Goal: Task Accomplishment & Management: Use online tool/utility

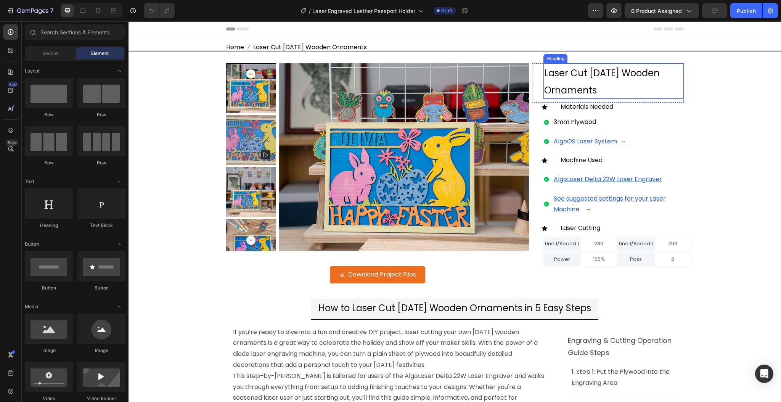
click at [593, 87] on h2 "Laser Cut [DATE] Wooden Ornaments" at bounding box center [614, 80] width 140 height 35
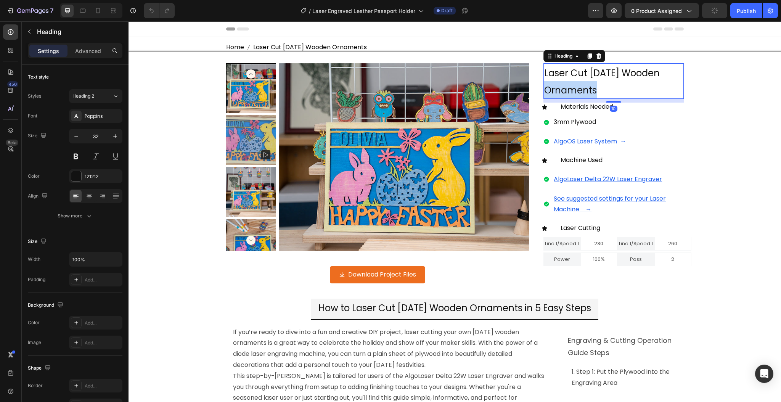
click at [590, 90] on span "Laser Cut [DATE] Wooden Ornaments" at bounding box center [603, 82] width 116 height 30
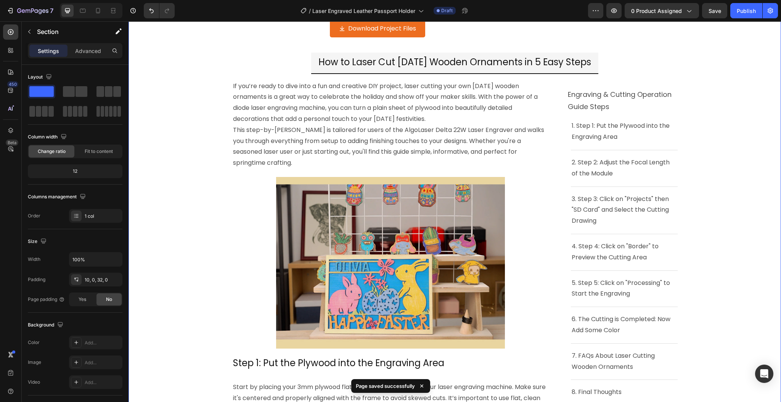
scroll to position [305, 0]
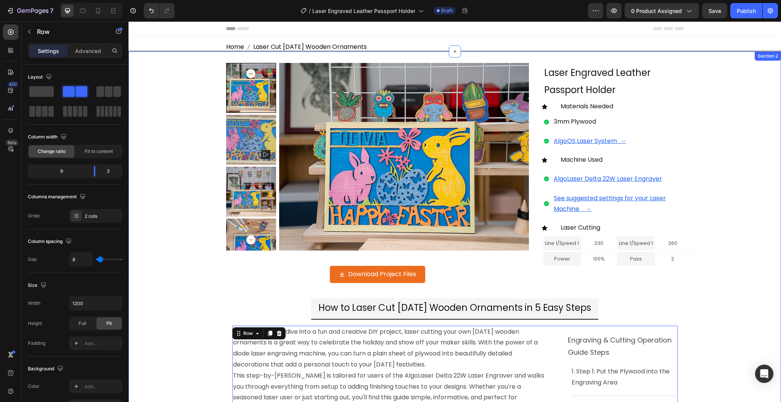
scroll to position [0, 0]
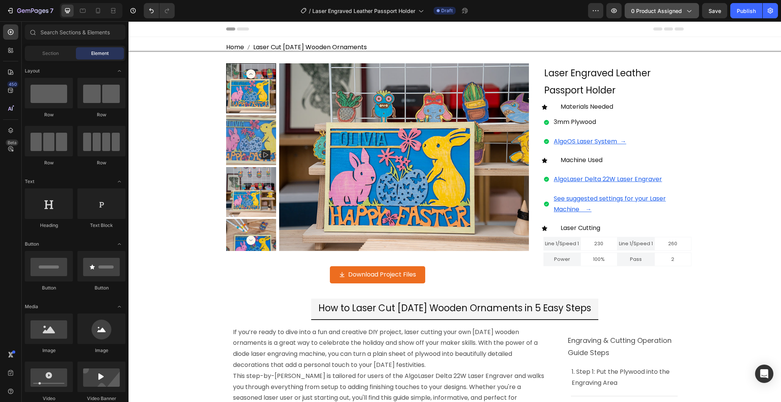
click at [651, 12] on span "0 product assigned" at bounding box center [657, 11] width 51 height 8
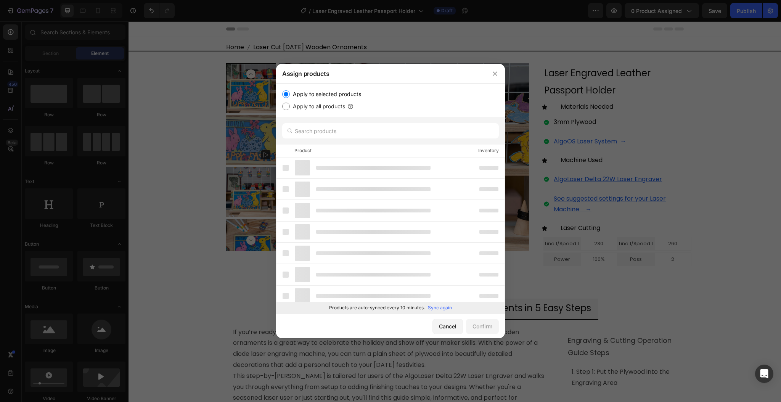
click at [438, 305] on p "Sync again" at bounding box center [440, 308] width 24 height 7
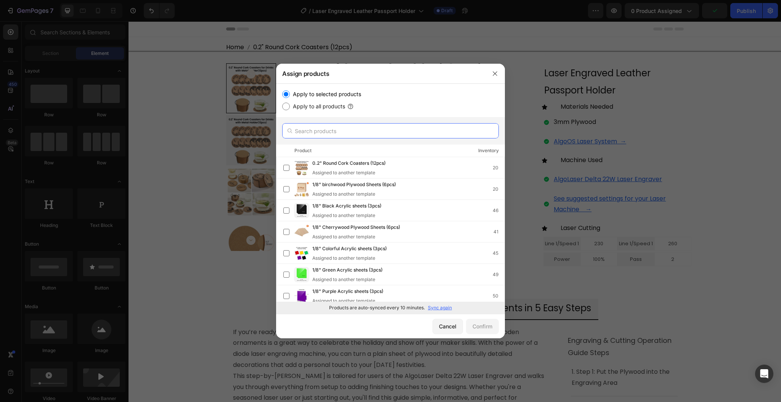
click at [395, 128] on input "text" at bounding box center [390, 130] width 217 height 15
paste input "Laser Engraved Leather Passport Holder"
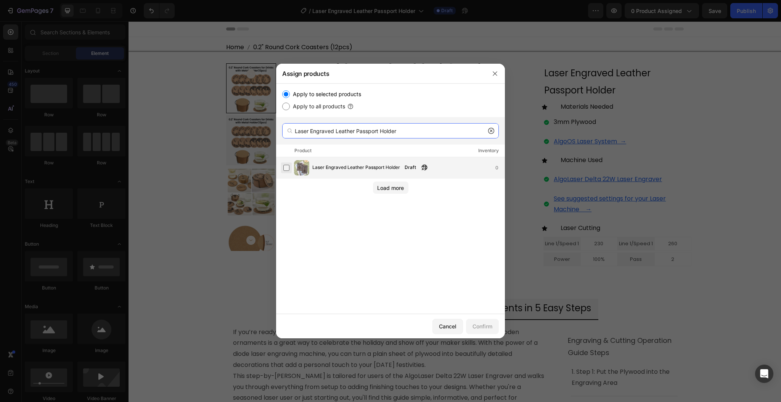
type input "Laser Engraved Leather Passport Holder"
click at [287, 168] on label at bounding box center [287, 168] width 6 height 6
click at [486, 328] on div "Confirm" at bounding box center [483, 326] width 20 height 8
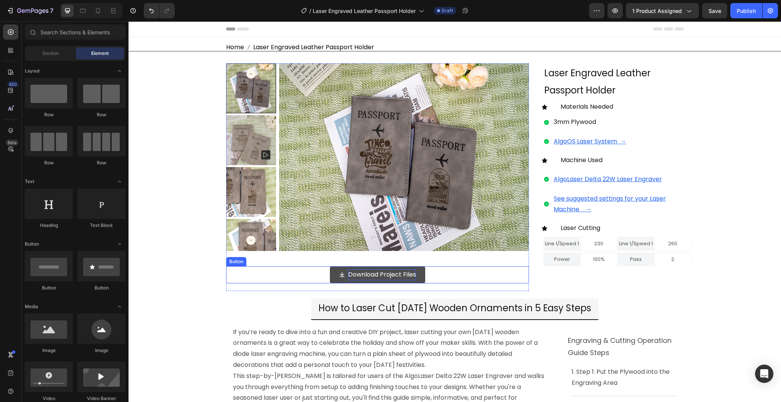
click at [361, 275] on p "Download Project Files" at bounding box center [382, 274] width 68 height 11
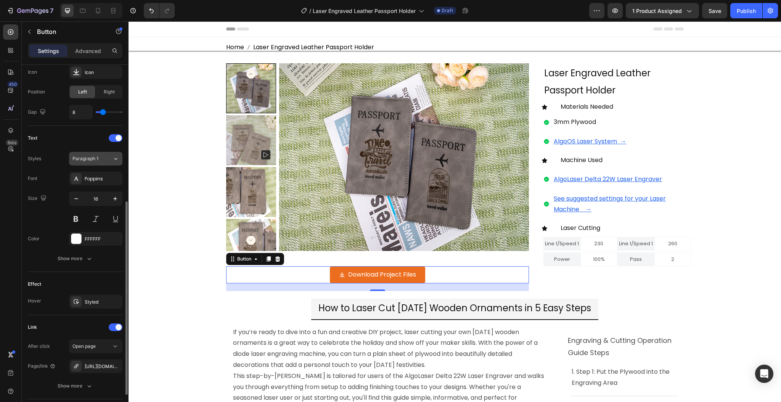
scroll to position [305, 0]
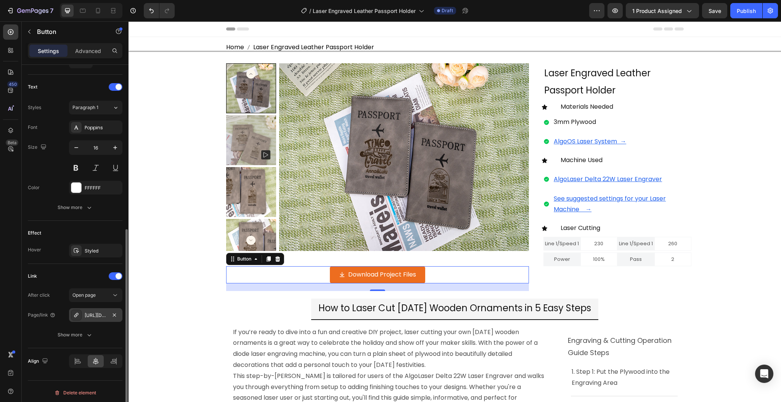
click at [103, 316] on div "[URL][DOMAIN_NAME][DATE]" at bounding box center [96, 315] width 22 height 7
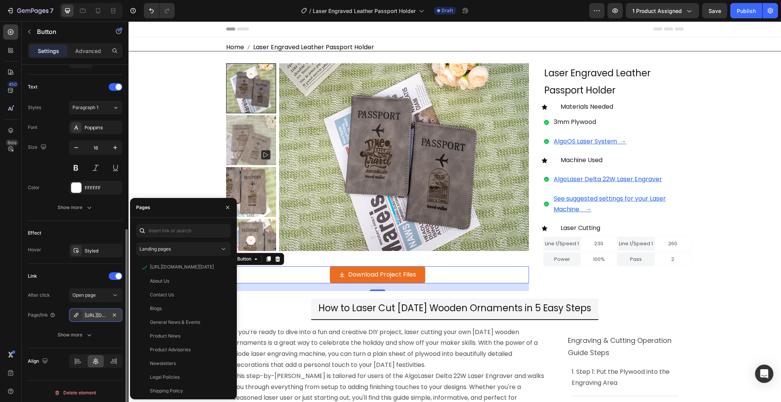
click at [103, 316] on div "[URL][DOMAIN_NAME][DATE]" at bounding box center [96, 315] width 22 height 7
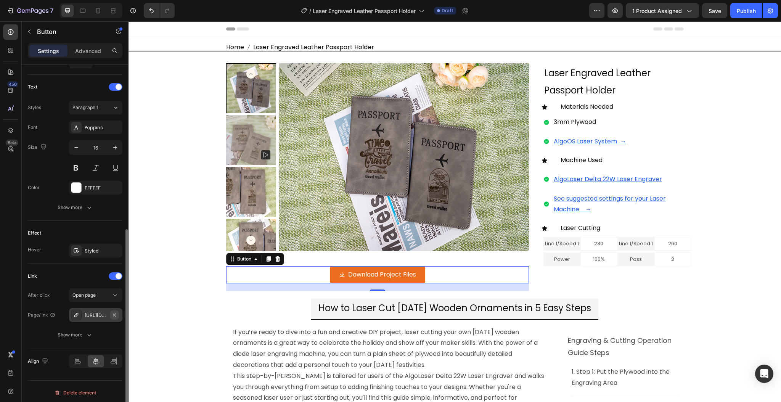
click at [114, 315] on icon "button" at bounding box center [114, 315] width 6 height 6
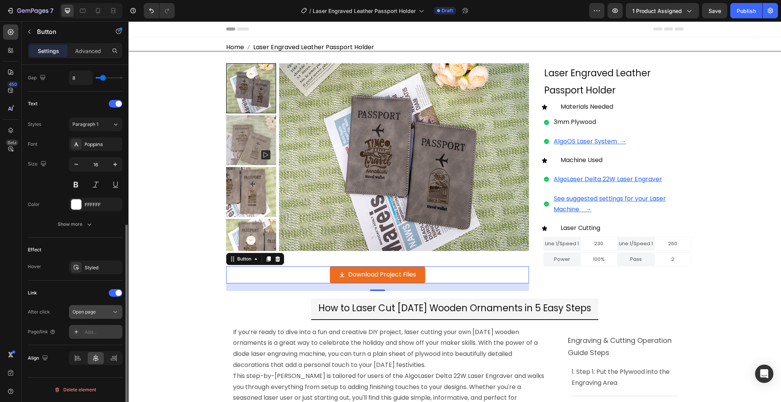
scroll to position [288, 0]
click at [97, 330] on div "Add..." at bounding box center [103, 332] width 36 height 7
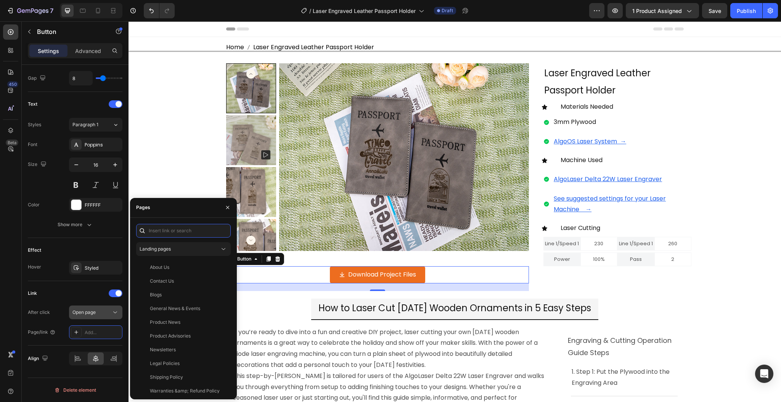
paste input "[URL][DOMAIN_NAME][PASSPORT]"
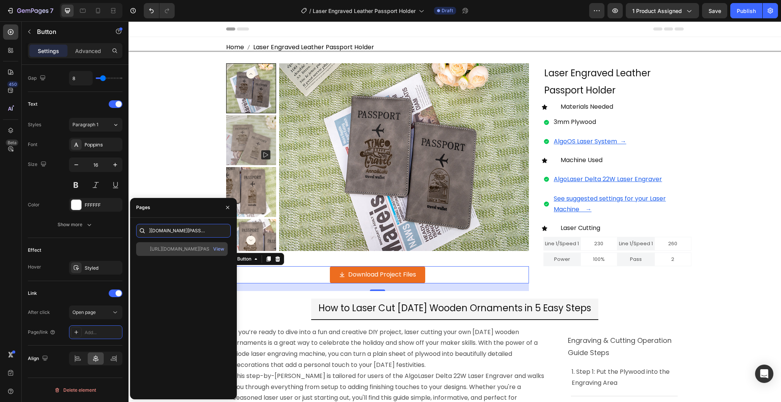
type input "[URL][DOMAIN_NAME][PASSPORT]"
click at [176, 250] on div "[URL][DOMAIN_NAME][PASSPORT]" at bounding box center [186, 249] width 73 height 7
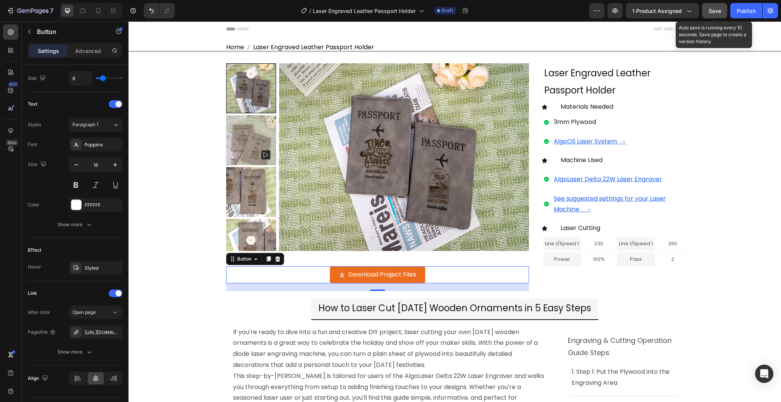
click at [717, 10] on span "Save" at bounding box center [715, 11] width 13 height 6
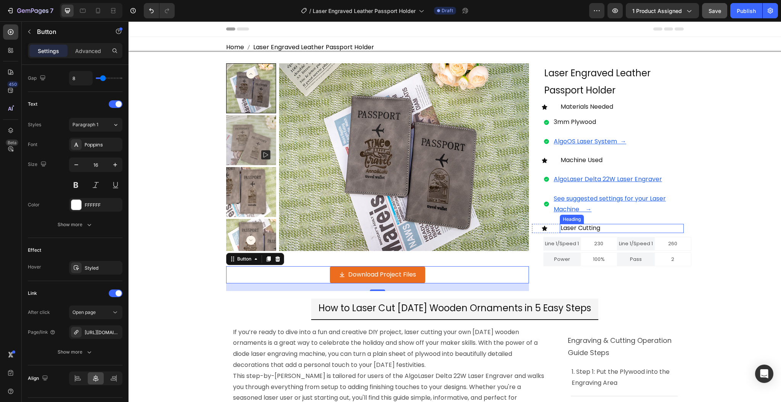
click at [584, 231] on span "Laser Cutting" at bounding box center [581, 228] width 40 height 9
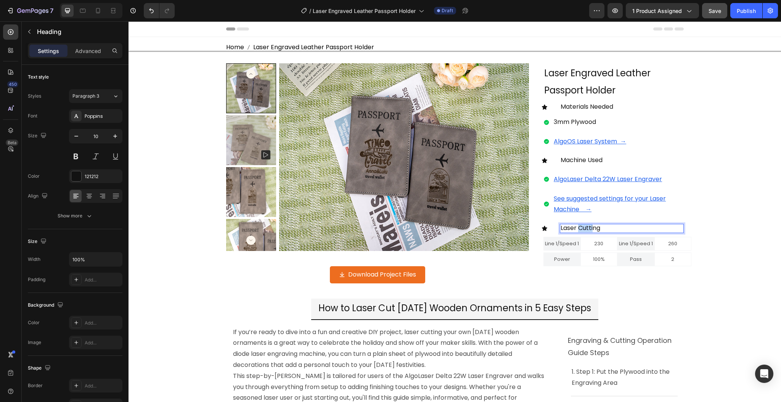
drag, startPoint x: 575, startPoint y: 228, endPoint x: 588, endPoint y: 228, distance: 13.7
click at [588, 228] on span "Laser Cutting" at bounding box center [581, 228] width 40 height 9
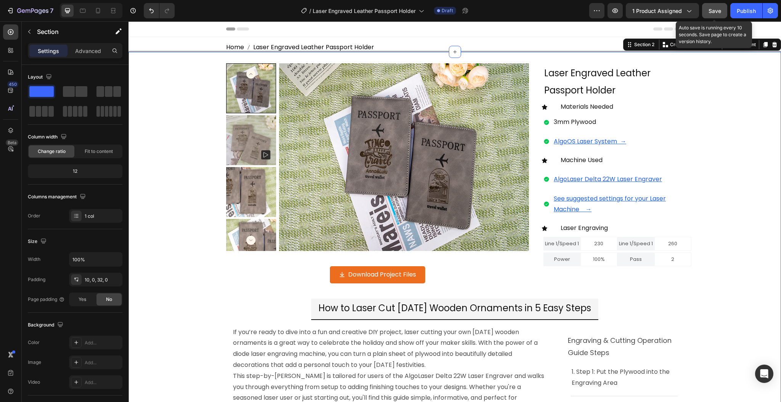
click at [718, 15] on button "Save" at bounding box center [714, 10] width 25 height 15
click at [716, 5] on button "Save" at bounding box center [714, 10] width 25 height 15
drag, startPoint x: 714, startPoint y: 10, endPoint x: 717, endPoint y: 20, distance: 10.4
click at [714, 10] on span "Save" at bounding box center [715, 11] width 13 height 6
click at [669, 180] on p "AlgoLaser Delta 22W Laser Engraver" at bounding box center [618, 179] width 129 height 11
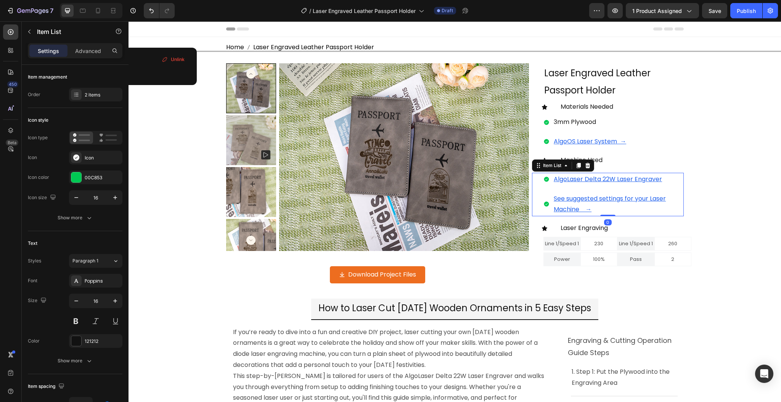
click at [669, 180] on p "AlgoLaser Delta 22W Laser Engraver" at bounding box center [618, 179] width 129 height 11
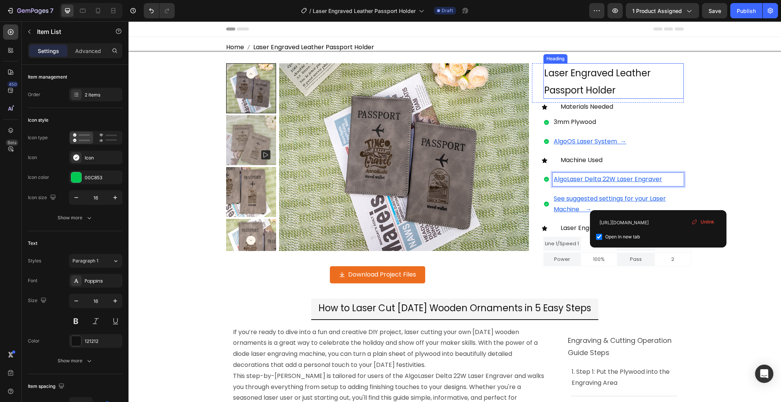
click at [618, 91] on p "⁠⁠⁠⁠⁠⁠⁠ Laser Engraved Leather Passport Holder" at bounding box center [614, 81] width 139 height 34
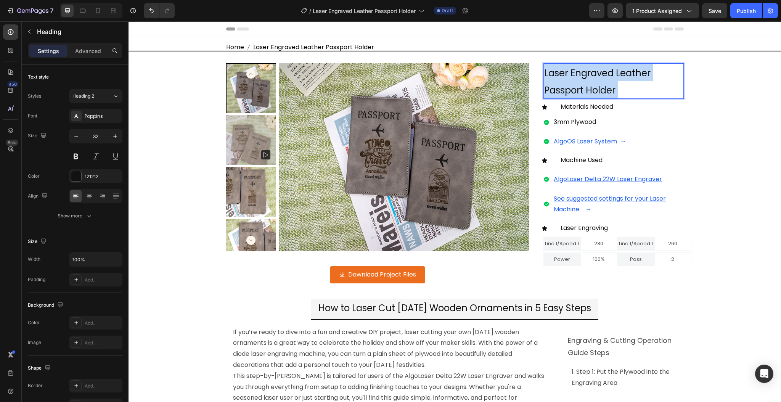
drag, startPoint x: 621, startPoint y: 89, endPoint x: 613, endPoint y: 73, distance: 18.6
click at [613, 73] on p "Laser Engraved Leather Passport Holder" at bounding box center [614, 81] width 139 height 34
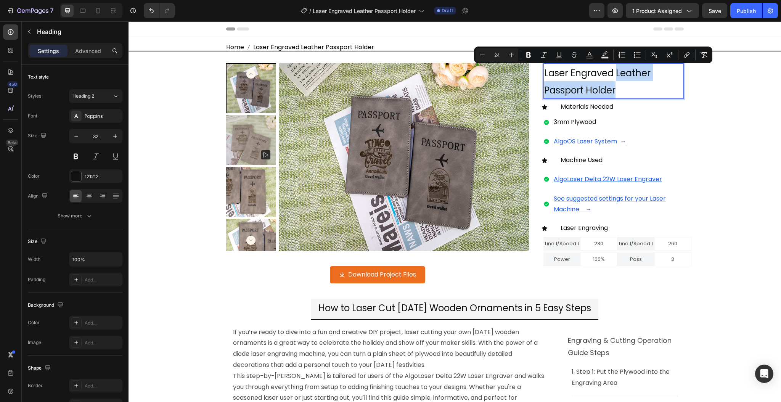
drag, startPoint x: 614, startPoint y: 87, endPoint x: 614, endPoint y: 76, distance: 10.7
click at [614, 76] on p "Laser Engraved Leather Passport Holder" at bounding box center [614, 81] width 139 height 34
copy span "Leather Passport Holder"
click at [600, 125] on p "3mm Plywood" at bounding box center [590, 122] width 73 height 11
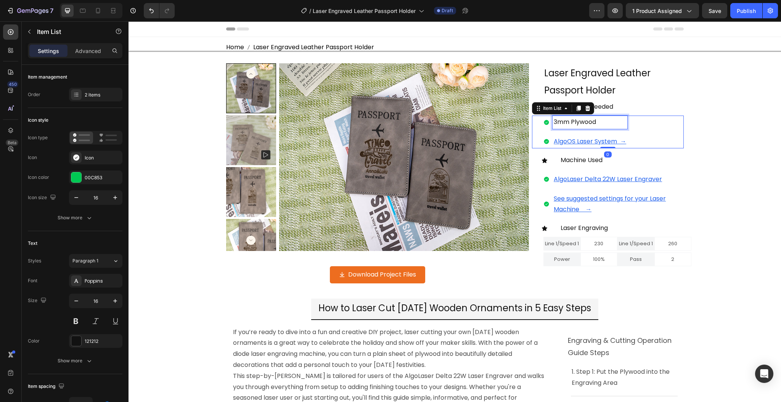
click at [600, 125] on p "3mm Plywood" at bounding box center [590, 122] width 73 height 11
click at [603, 121] on span "Leather Passport Holder" at bounding box center [608, 122] width 108 height 13
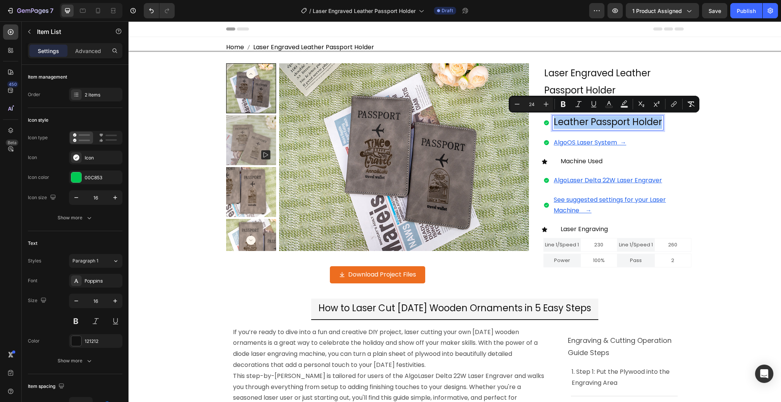
click at [536, 104] on input "24" at bounding box center [531, 104] width 15 height 9
type input "16"
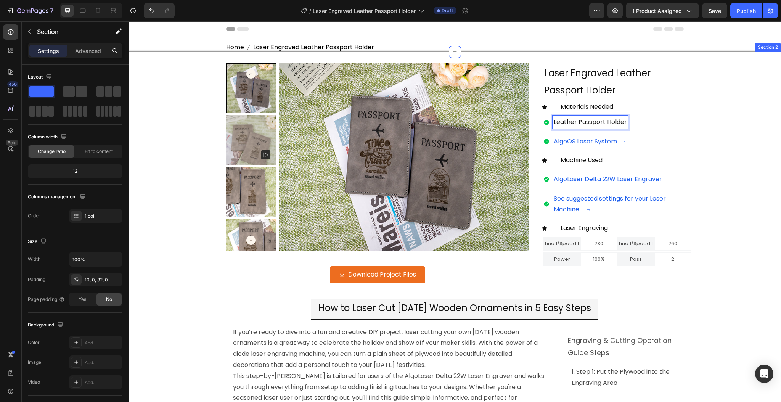
drag, startPoint x: 730, startPoint y: 148, endPoint x: 706, endPoint y: 150, distance: 23.7
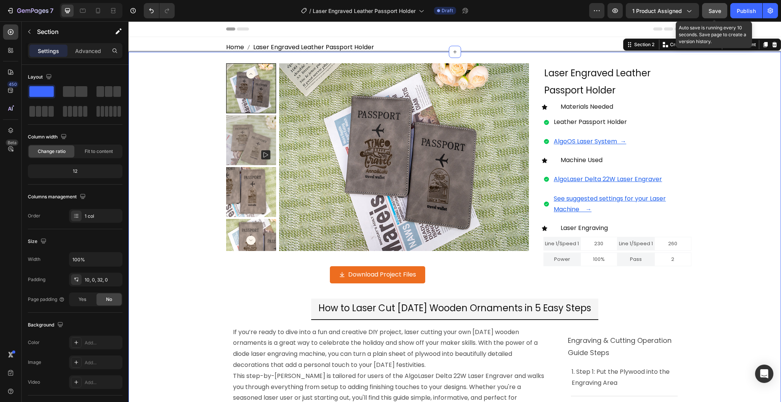
click at [716, 10] on span "Save" at bounding box center [715, 11] width 13 height 6
click at [715, 9] on span "Save" at bounding box center [715, 11] width 13 height 6
click at [667, 176] on p "AlgoLaser Delta 22W Laser Engraver" at bounding box center [618, 179] width 129 height 11
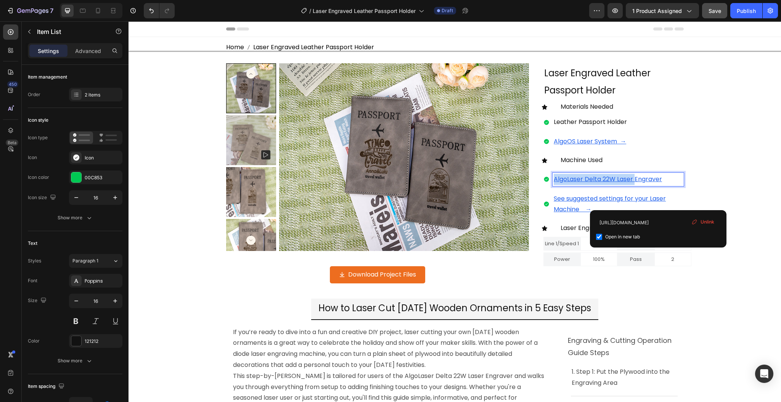
click at [667, 180] on p "AlgoLaser Delta 22W Laser Engraver" at bounding box center [618, 179] width 129 height 11
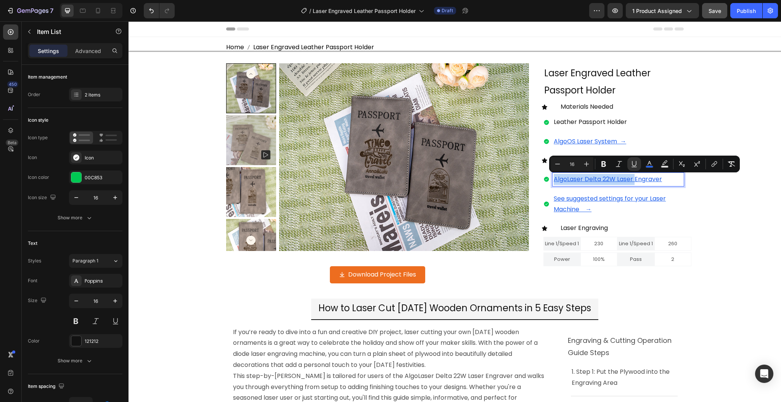
click at [670, 177] on p "AlgoLaser Delta 22W Laser Engraver" at bounding box center [618, 179] width 129 height 11
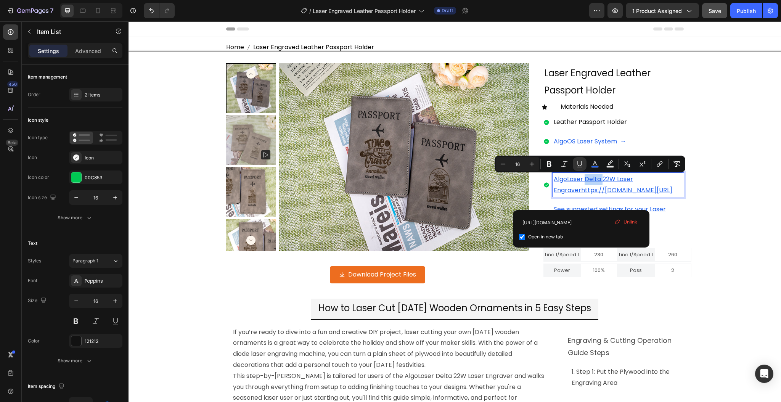
drag, startPoint x: 582, startPoint y: 182, endPoint x: 600, endPoint y: 181, distance: 17.6
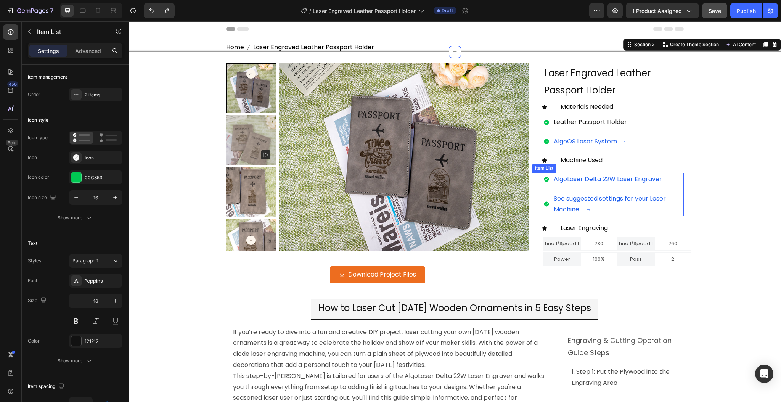
click at [664, 181] on p "AlgoLaser Delta 22W Laser Engraver" at bounding box center [618, 179] width 129 height 11
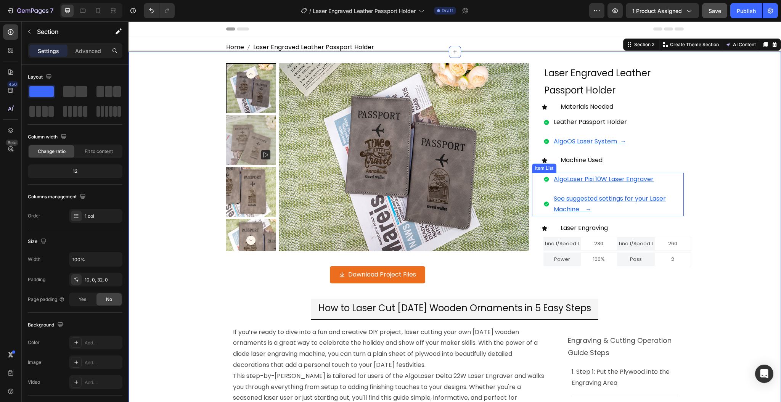
click at [665, 180] on p "AlgoLaser Pixi 10W Laser Engraver" at bounding box center [618, 179] width 129 height 11
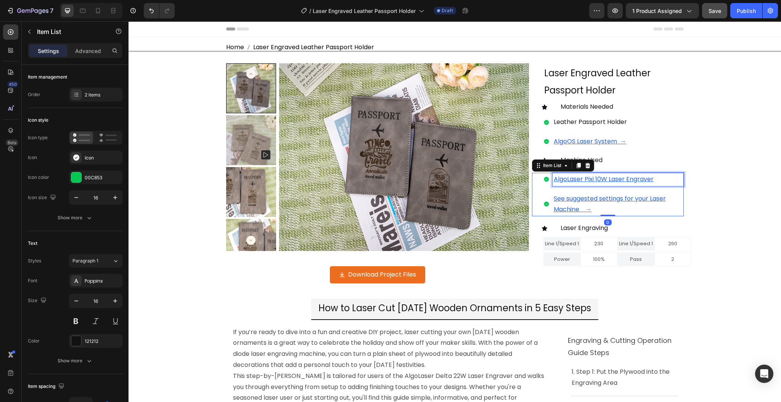
click at [665, 180] on p "AlgoLaser Pixi 10W Laser Engraver" at bounding box center [618, 179] width 129 height 11
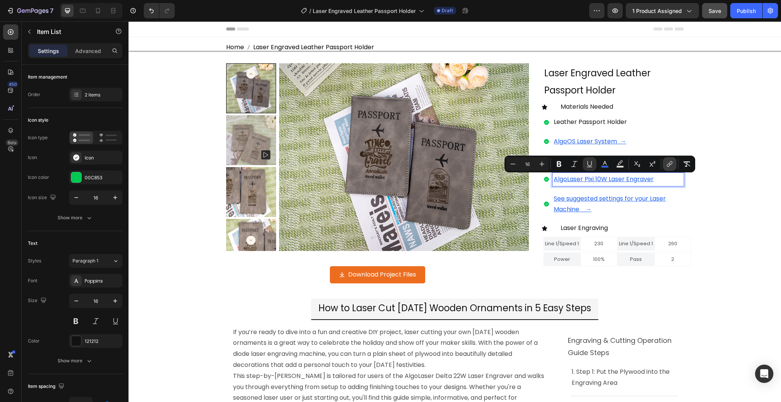
click at [673, 165] on icon "Editor contextual toolbar" at bounding box center [670, 164] width 8 height 8
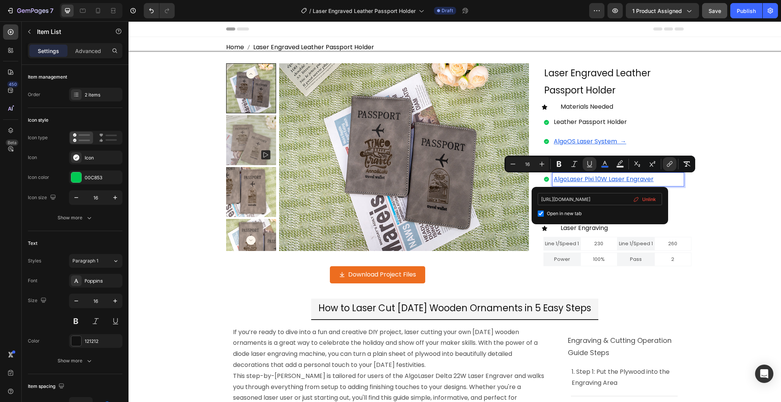
scroll to position [0, 74]
click at [608, 201] on input "[URL][DOMAIN_NAME]" at bounding box center [600, 199] width 124 height 12
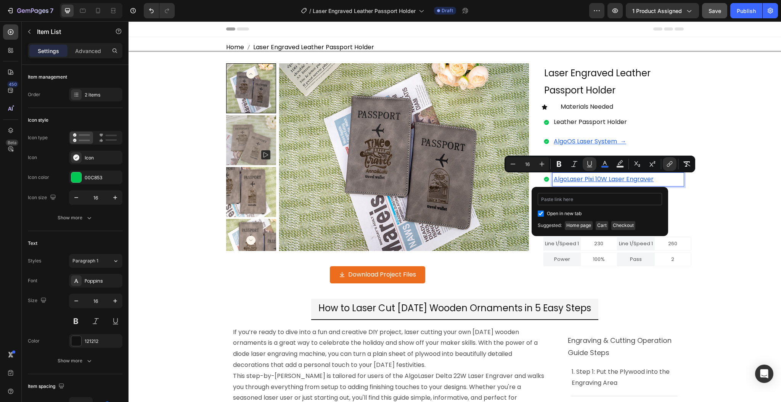
type input "[URL][DOMAIN_NAME]"
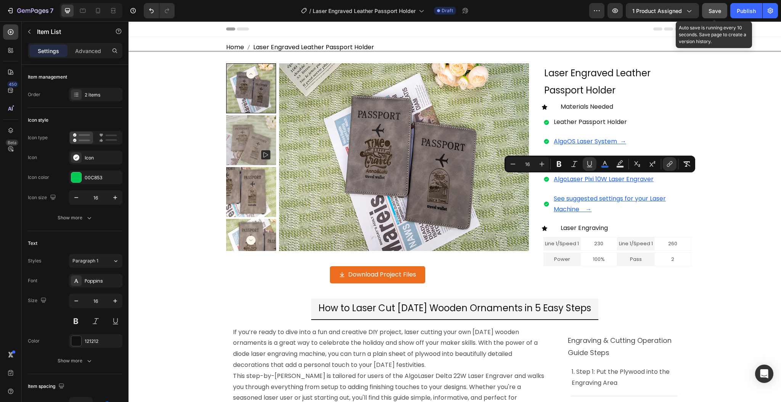
click at [710, 11] on span "Save" at bounding box center [715, 11] width 13 height 6
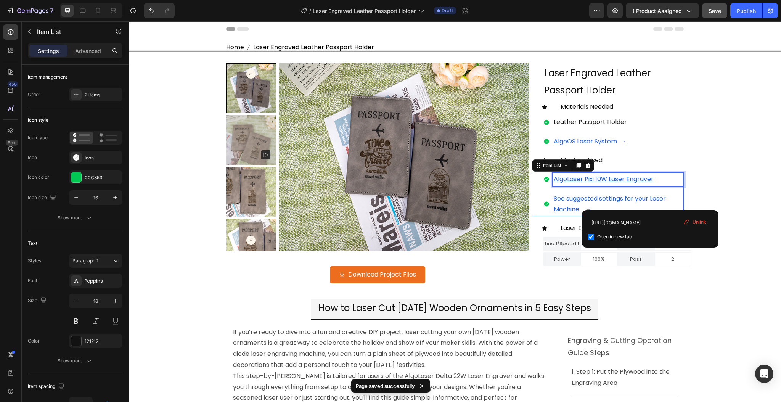
click at [657, 180] on p "AlgoLaser Pixi 10W Laser Engraver" at bounding box center [618, 179] width 129 height 11
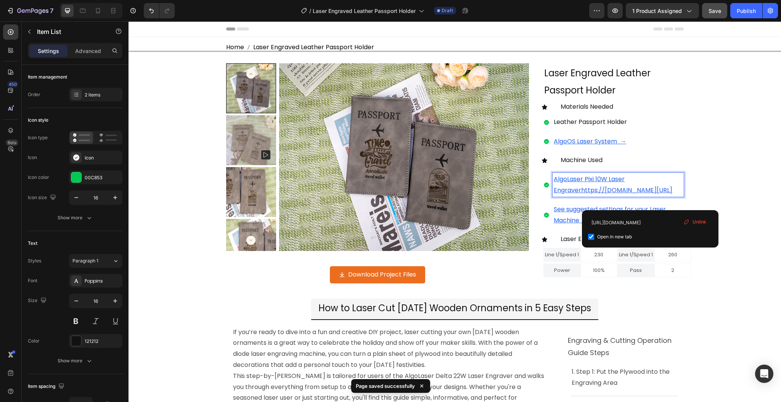
click at [657, 180] on p "AlgoLaser Pixi 10W Laser Engraverhttps://[DOMAIN_NAME][URL]" at bounding box center [618, 185] width 129 height 22
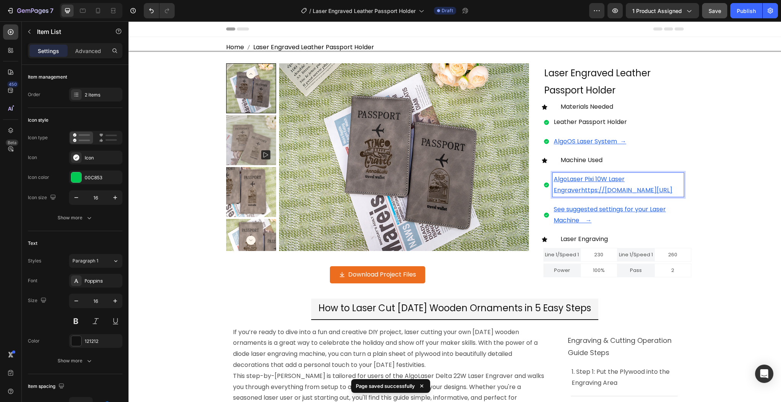
click at [657, 180] on p "AlgoLaser Pixi 10W Laser Engraverhttps://[DOMAIN_NAME][URL]" at bounding box center [618, 185] width 129 height 22
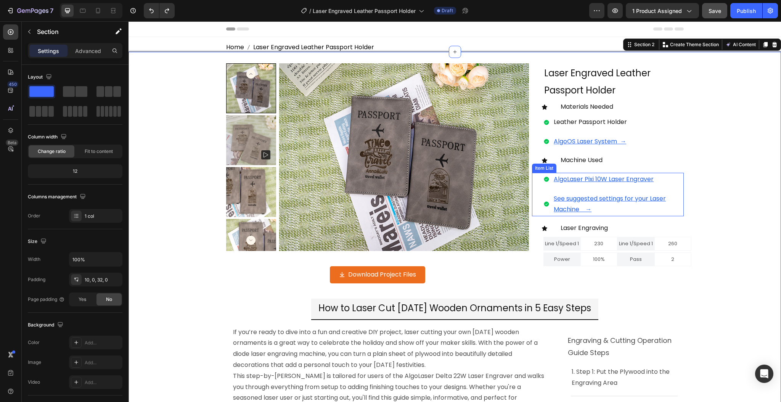
click at [657, 180] on p "AlgoLaser Pixi 10W Laser Engraver" at bounding box center [618, 179] width 129 height 11
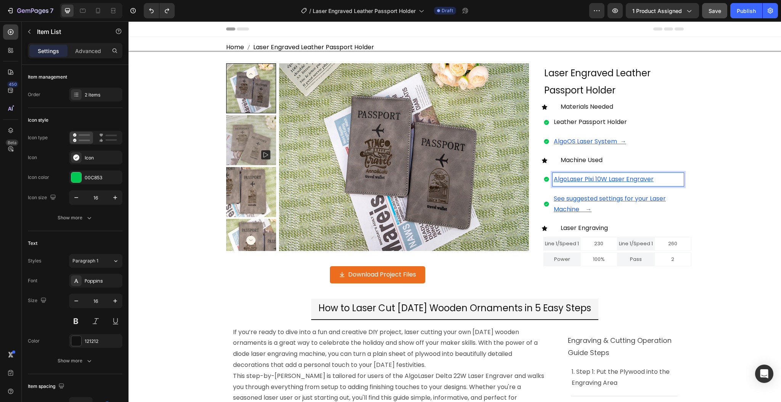
click at [657, 180] on p "AlgoLaser Pixi 10W Laser Engraver" at bounding box center [618, 179] width 129 height 11
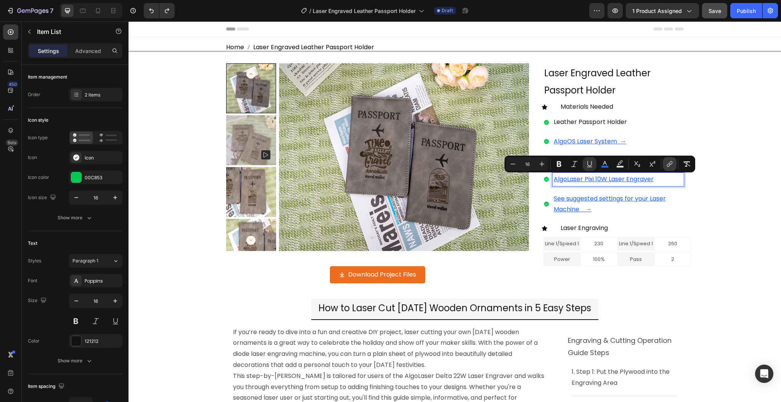
click at [672, 164] on icon "Editor contextual toolbar" at bounding box center [670, 164] width 8 height 8
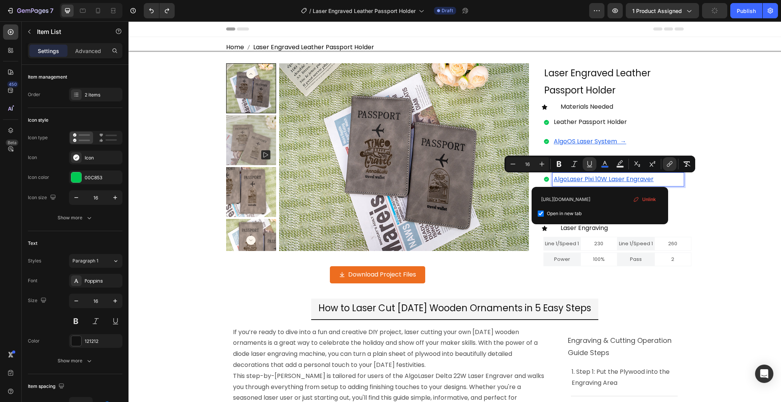
scroll to position [0, 0]
drag, startPoint x: 742, startPoint y: 222, endPoint x: 526, endPoint y: 195, distance: 217.7
click at [569, 201] on input "[URL][DOMAIN_NAME]" at bounding box center [600, 199] width 124 height 12
drag, startPoint x: 587, startPoint y: 201, endPoint x: 635, endPoint y: 196, distance: 48.0
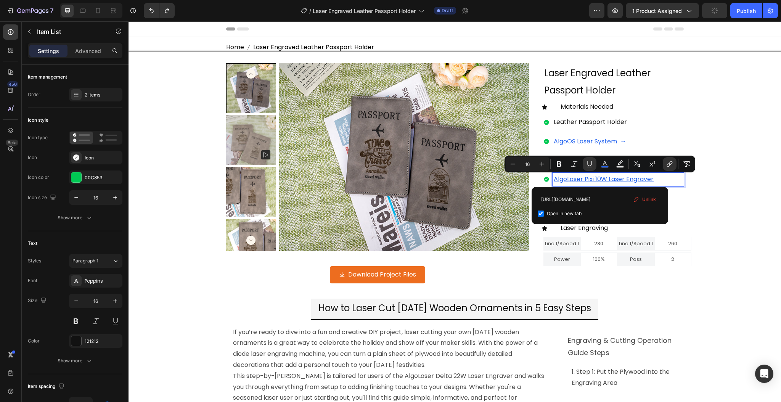
click at [635, 196] on div "[URL][DOMAIN_NAME] Open in new tab Unlink" at bounding box center [600, 205] width 124 height 25
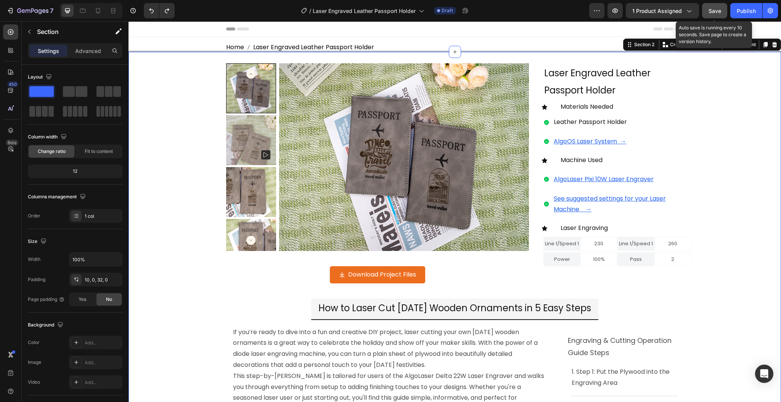
click at [712, 8] on span "Save" at bounding box center [715, 11] width 13 height 6
click at [572, 246] on span "Line 1/Speed 1" at bounding box center [562, 243] width 34 height 7
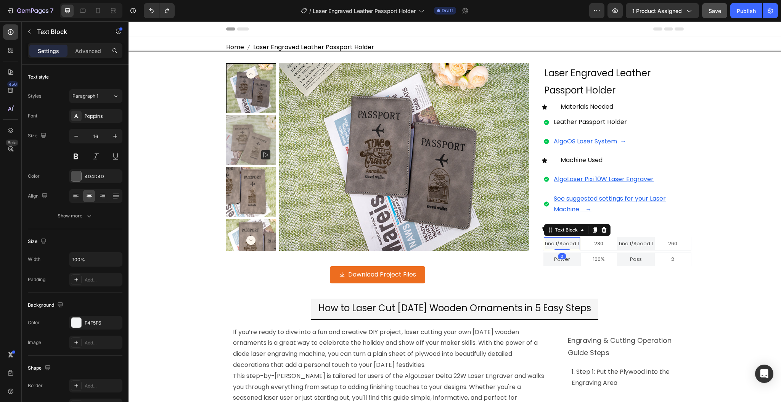
click at [572, 246] on span "Line 1/Speed 1" at bounding box center [562, 243] width 34 height 7
click at [605, 244] on p "230" at bounding box center [599, 243] width 35 height 11
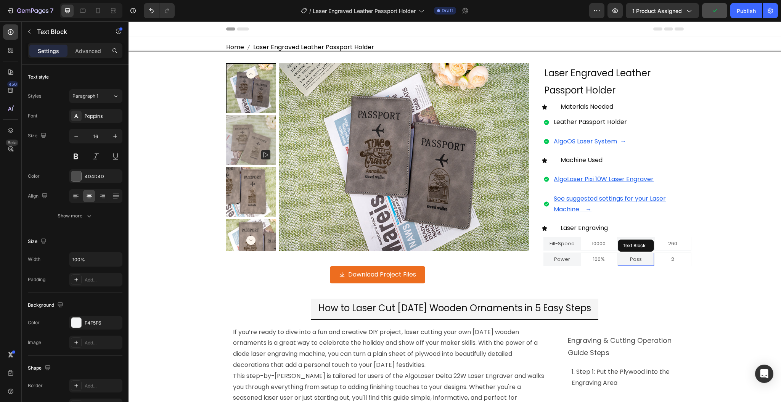
click at [632, 244] on div "Text Block" at bounding box center [636, 246] width 36 height 12
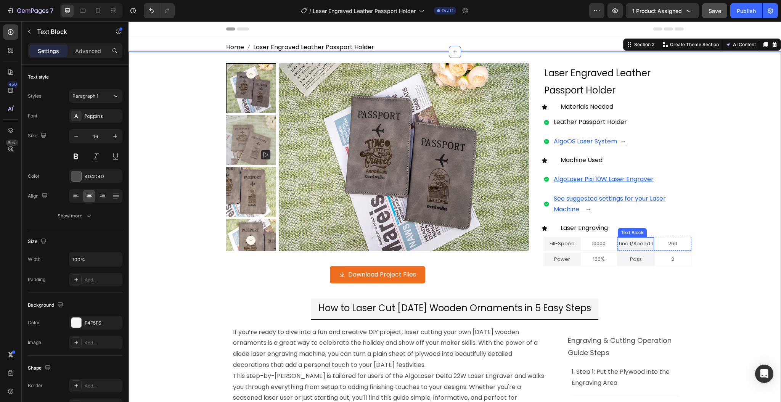
click at [632, 246] on span "Line 1/Speed 1" at bounding box center [636, 243] width 34 height 7
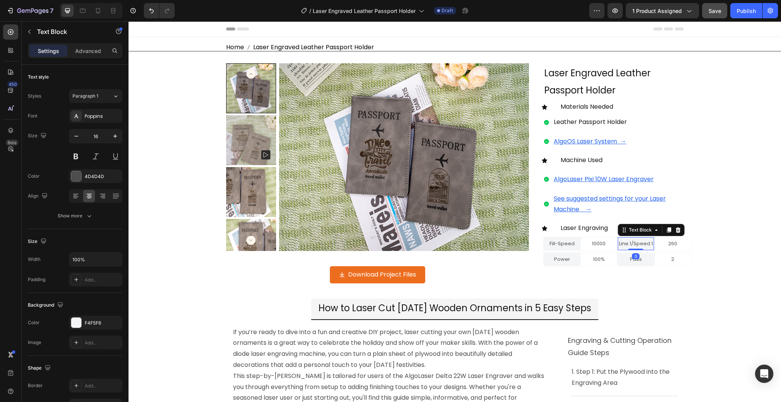
click at [632, 246] on span "Line 1/Speed 1" at bounding box center [636, 243] width 34 height 7
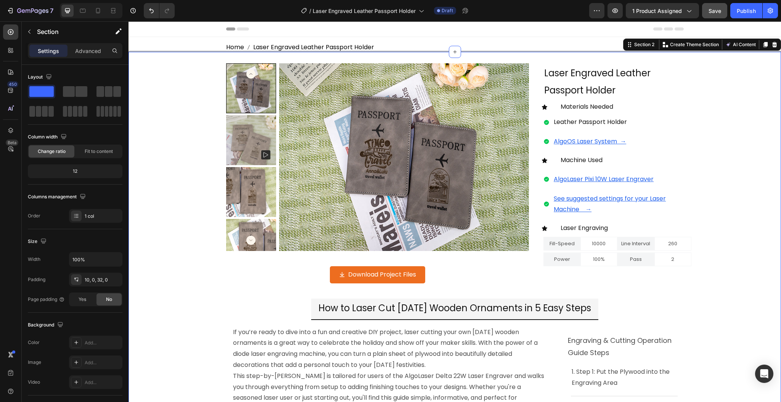
click at [669, 243] on span "260" at bounding box center [673, 243] width 9 height 7
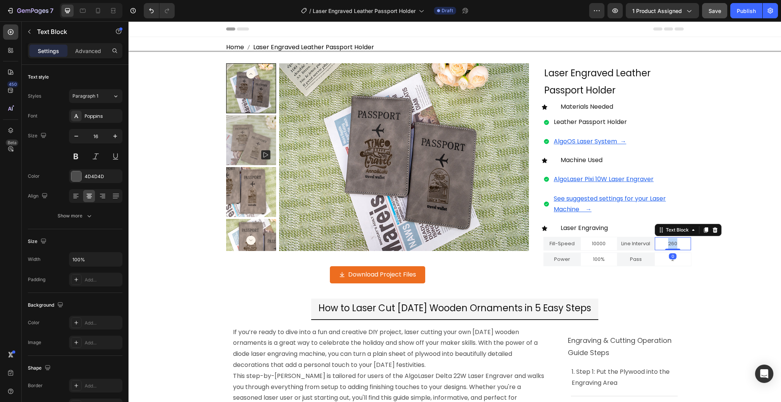
click at [669, 243] on span "260" at bounding box center [673, 243] width 9 height 7
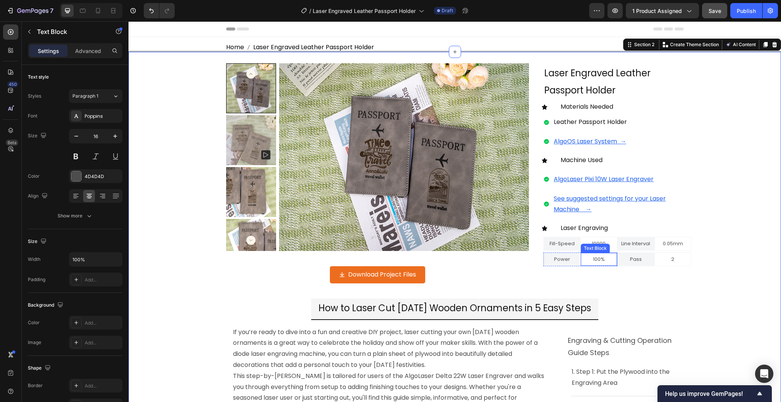
click at [596, 260] on span "100%" at bounding box center [599, 259] width 12 height 7
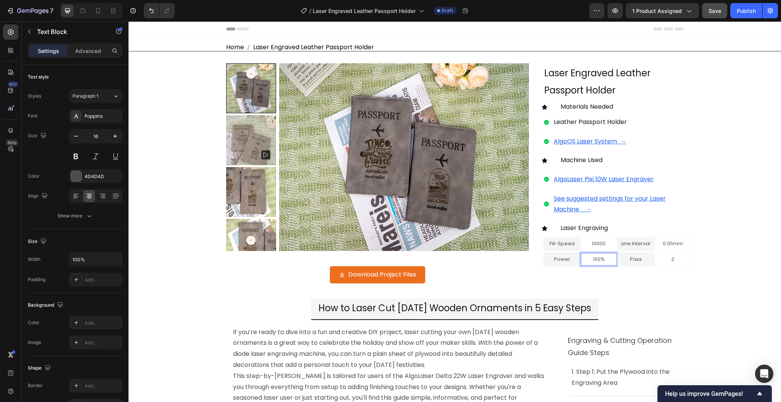
click at [593, 264] on p "100%" at bounding box center [599, 259] width 35 height 11
click at [675, 260] on p "2" at bounding box center [673, 259] width 35 height 11
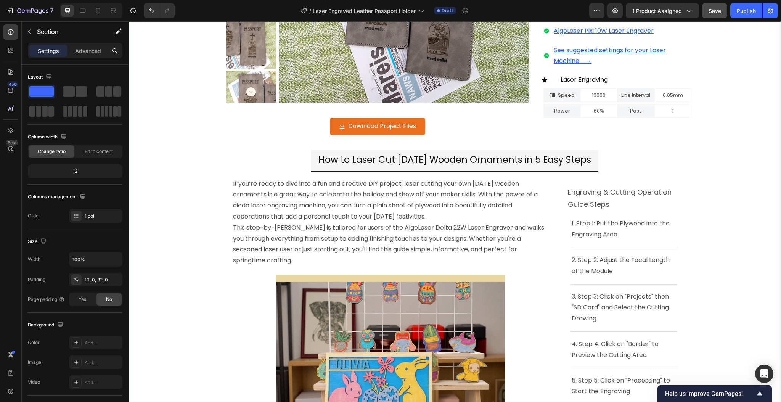
scroll to position [153, 0]
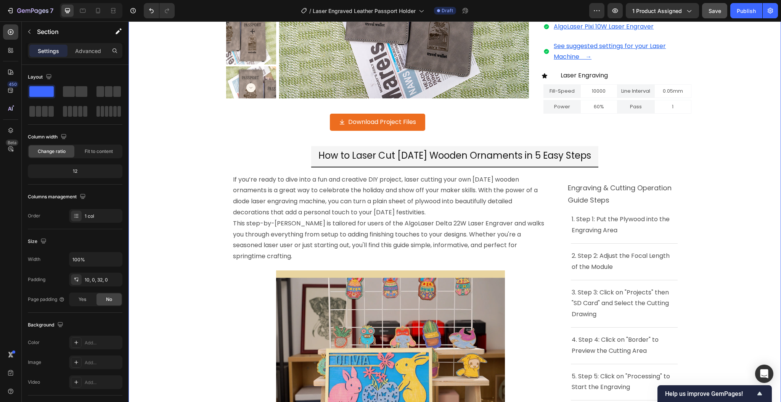
drag, startPoint x: 184, startPoint y: 216, endPoint x: 182, endPoint y: 213, distance: 4.4
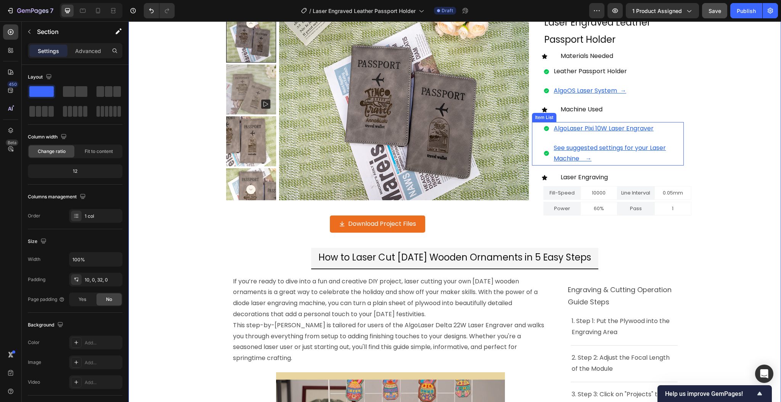
scroll to position [0, 0]
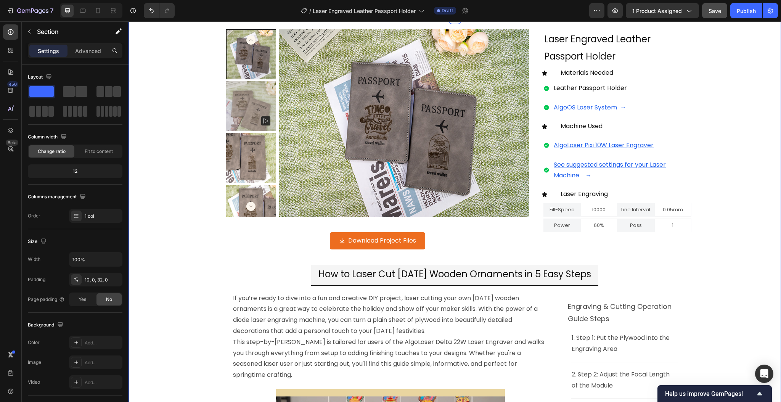
scroll to position [51, 0]
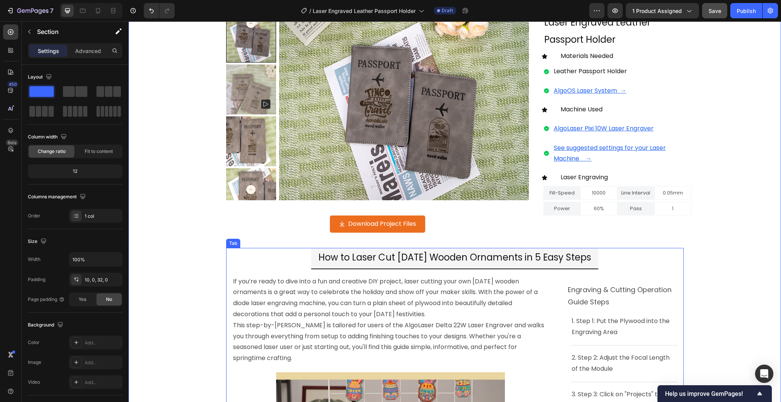
click at [377, 258] on span "How to Laser Cut [DATE] Wooden Ornaments in 5 Easy Steps" at bounding box center [455, 257] width 273 height 13
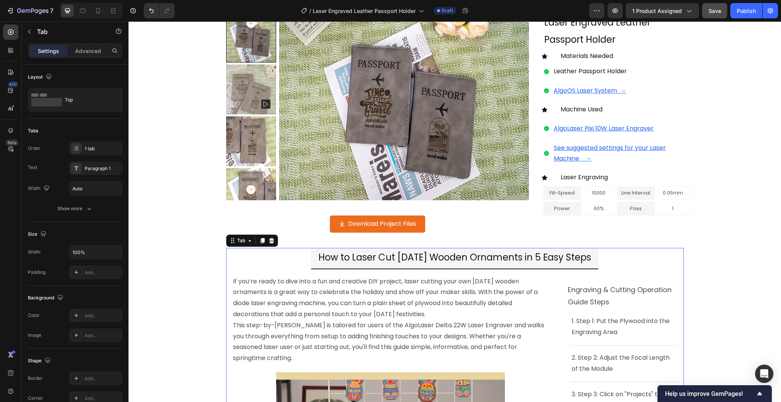
click at [377, 258] on span "How to Laser Cut [DATE] Wooden Ornaments in 5 Easy Steps" at bounding box center [455, 257] width 273 height 13
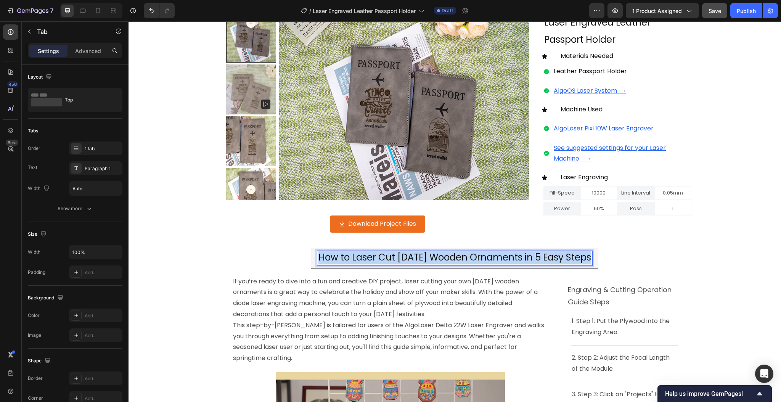
click at [377, 258] on span "How to Laser Cut [DATE] Wooden Ornaments in 5 Easy Steps" at bounding box center [455, 257] width 273 height 13
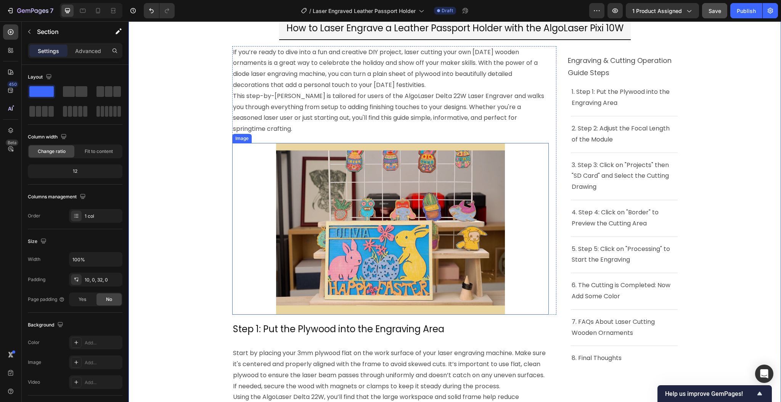
scroll to position [153, 0]
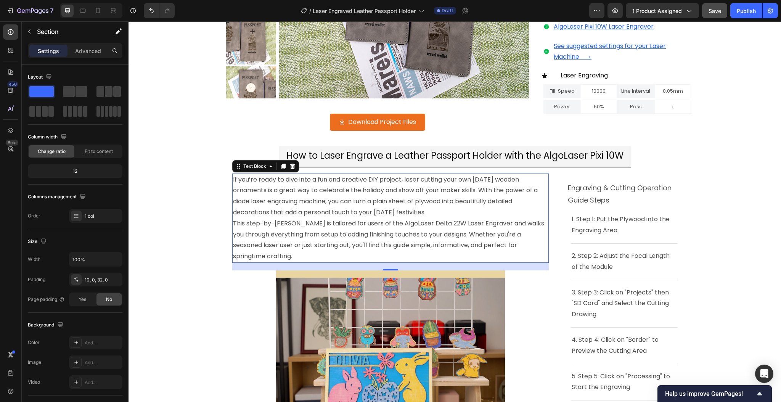
click at [267, 252] on p "This step-by-[PERSON_NAME] is tailored for users of the AlgoLaser Delta 22W Las…" at bounding box center [390, 240] width 315 height 44
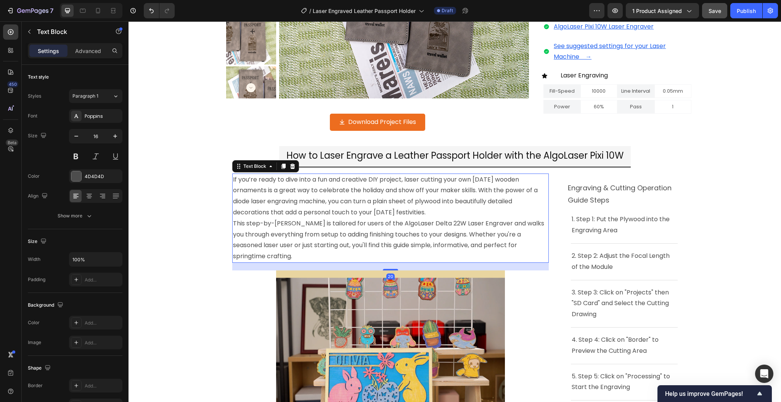
click at [263, 255] on p "This step-by-[PERSON_NAME] is tailored for users of the AlgoLaser Delta 22W Las…" at bounding box center [390, 240] width 315 height 44
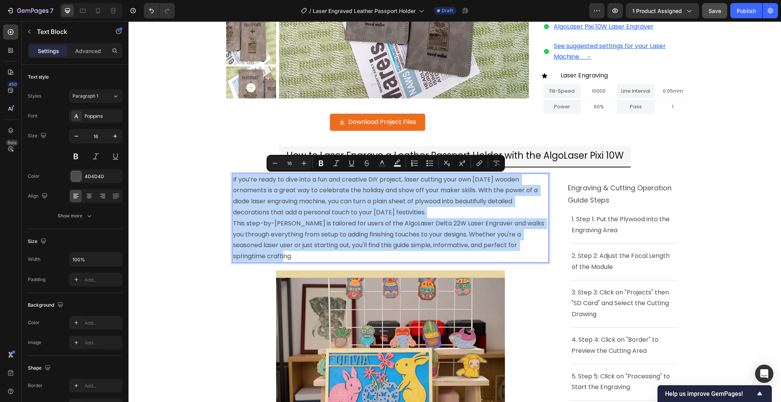
drag, startPoint x: 264, startPoint y: 255, endPoint x: 229, endPoint y: 180, distance: 82.3
click at [232, 180] on div "If you’re ready to dive into a fun and creative DIY project, laser cutting your…" at bounding box center [390, 218] width 317 height 89
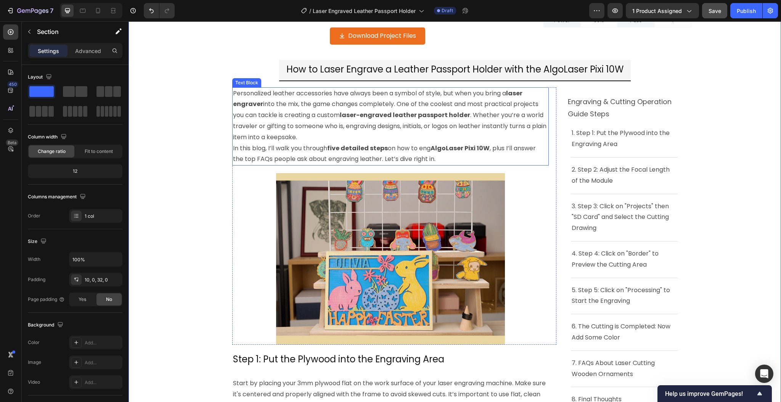
scroll to position [356, 0]
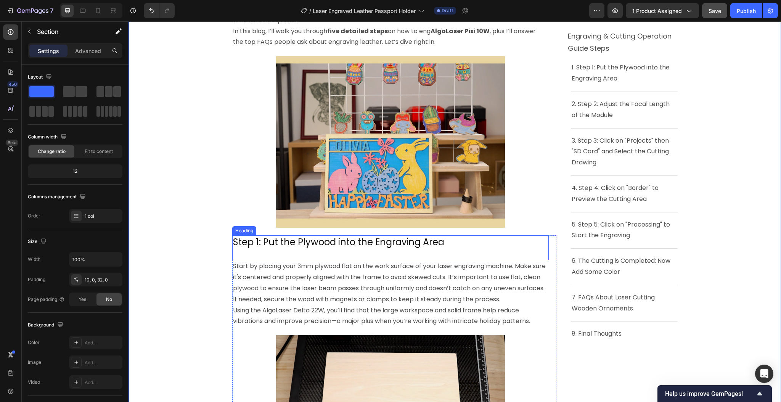
click at [338, 243] on h2 "Step 1: Put the Plywood into the Engraving Area" at bounding box center [390, 241] width 317 height 13
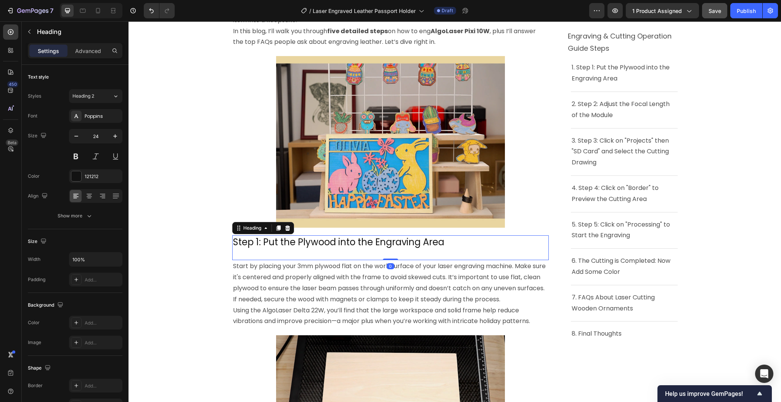
click at [338, 243] on h2 "Step 1: Put the Plywood into the Engraving Area" at bounding box center [390, 241] width 317 height 13
click at [338, 243] on p "Step 1: Put the Plywood into the Engraving Area" at bounding box center [390, 242] width 315 height 12
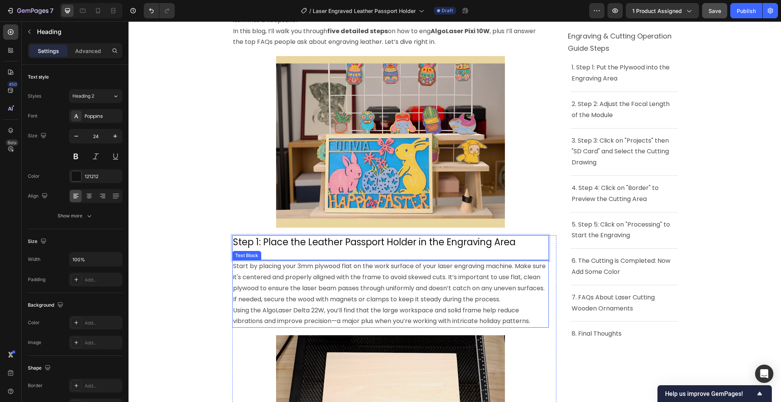
click at [330, 302] on p "Start by placing your 3mm plywood flat on the work surface of your laser engrav…" at bounding box center [390, 283] width 315 height 44
click at [530, 313] on p "Using the AlgoLaser Delta 22W, you’ll find that the large workspace and solid f…" at bounding box center [390, 316] width 315 height 22
click at [533, 316] on p "Using the AlgoLaser Delta 22W, you’ll find that the large workspace and solid f…" at bounding box center [390, 316] width 315 height 22
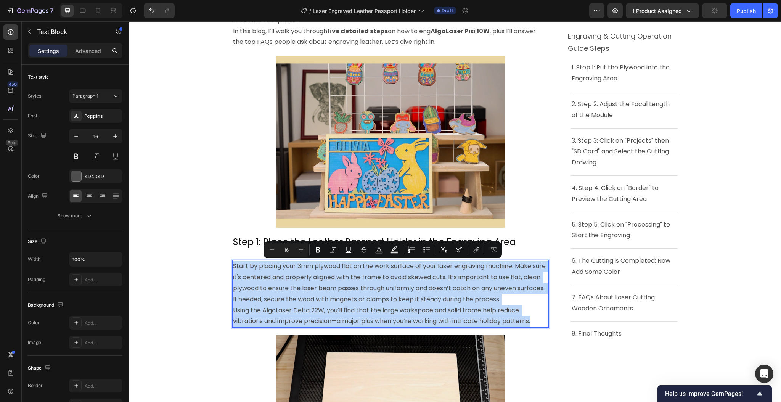
drag, startPoint x: 534, startPoint y: 320, endPoint x: 230, endPoint y: 269, distance: 308.1
click at [232, 269] on div "Start by placing your 3mm plywood flat on the work surface of your laser engrav…" at bounding box center [390, 294] width 317 height 68
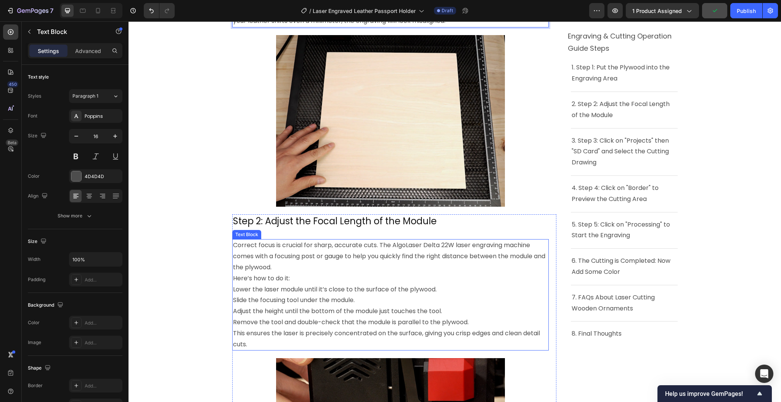
scroll to position [661, 0]
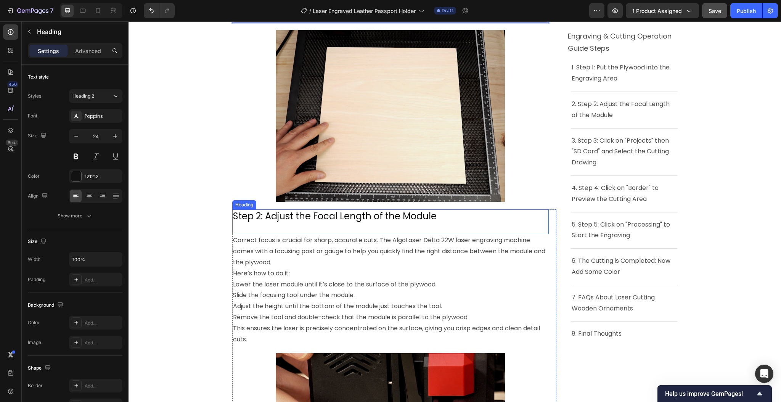
click at [301, 218] on h2 "Step 2: Adjust the Focal Length of the Module" at bounding box center [390, 215] width 317 height 13
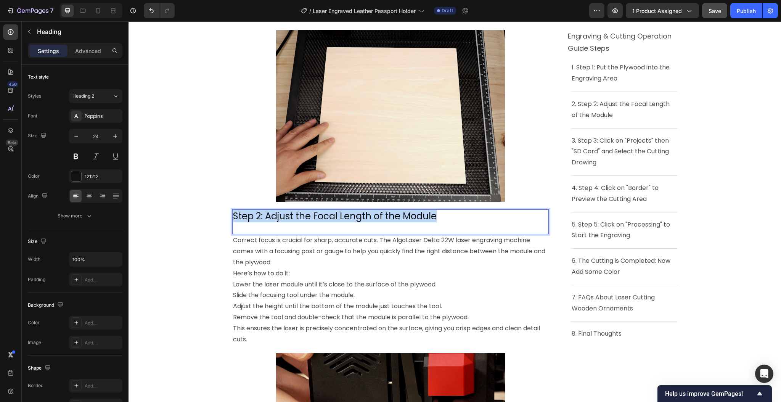
click at [301, 218] on p "Step 2: Adjust the Focal Length of the Module" at bounding box center [390, 216] width 315 height 12
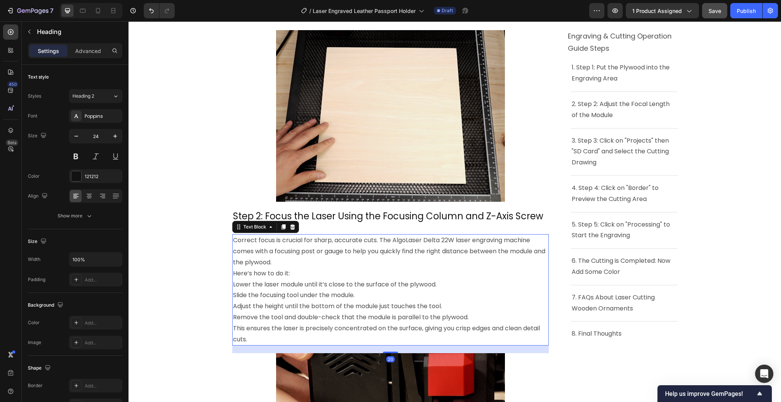
click at [262, 336] on p "This ensures the laser is precisely concentrated on the surface, giving you cri…" at bounding box center [390, 334] width 315 height 22
click at [258, 339] on p "This ensures the laser is precisely concentrated on the surface, giving you cri…" at bounding box center [390, 334] width 315 height 22
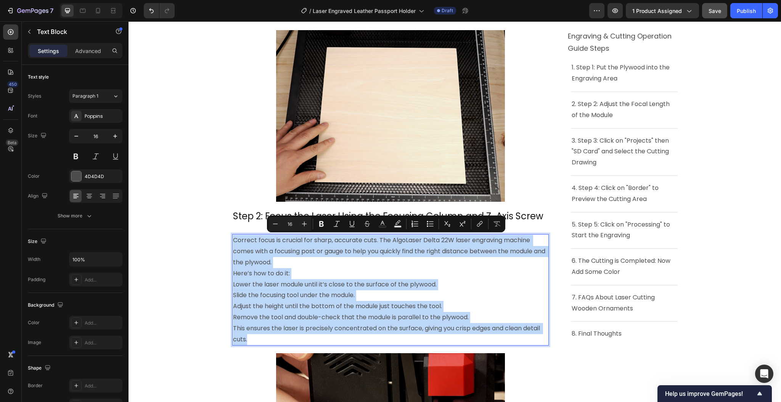
drag, startPoint x: 260, startPoint y: 335, endPoint x: 230, endPoint y: 240, distance: 99.9
click at [232, 240] on div "Correct focus is crucial for sharp, accurate cuts. The AlgoLaser Delta 22W lase…" at bounding box center [390, 289] width 317 height 111
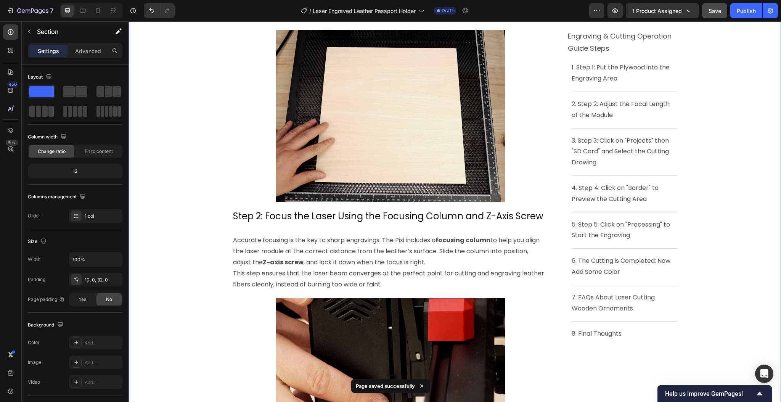
click at [193, 230] on div "Product Images Download Project Files Button Product ⁠⁠⁠⁠⁠⁠⁠ Laser Engraved Lea…" at bounding box center [455, 371] width 653 height 1954
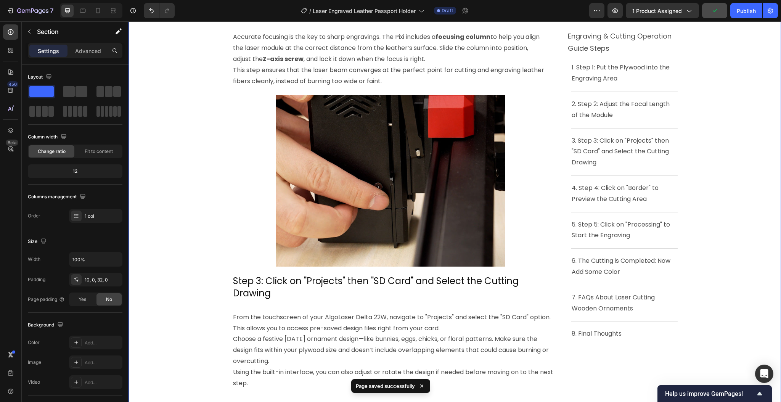
scroll to position [916, 0]
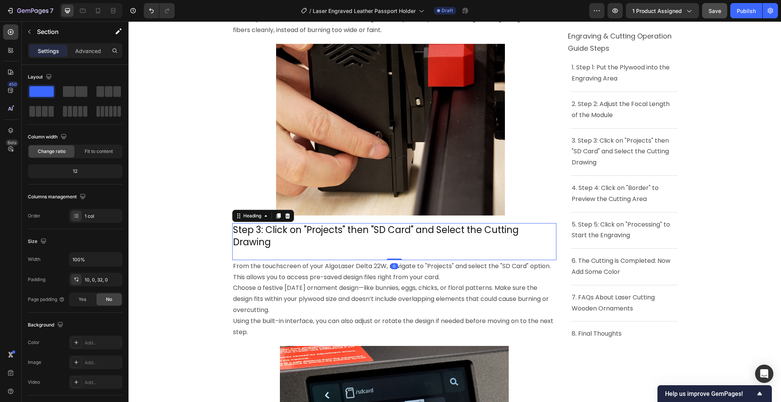
click at [278, 240] on h2 "Step 3: Click on "Projects" then "SD Card" and Select the Cutting Drawing" at bounding box center [394, 235] width 324 height 25
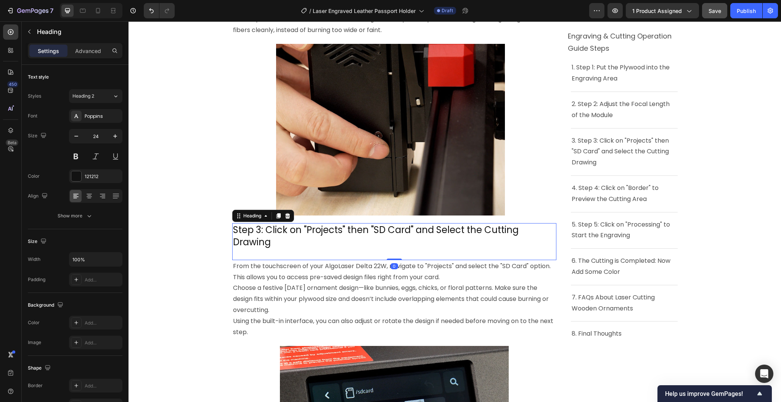
click at [278, 240] on h2 "Step 3: Click on "Projects" then "SD Card" and Select the Cutting Drawing" at bounding box center [394, 235] width 324 height 25
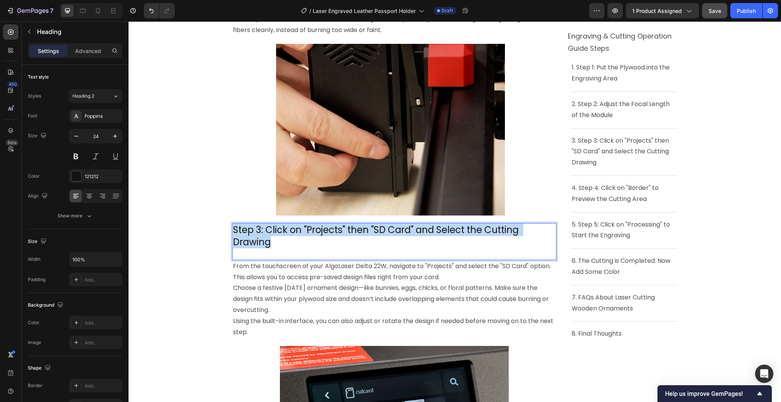
click at [278, 240] on p "Step 3: Click on "Projects" then "SD Card" and Select the Cutting Drawing" at bounding box center [394, 236] width 323 height 24
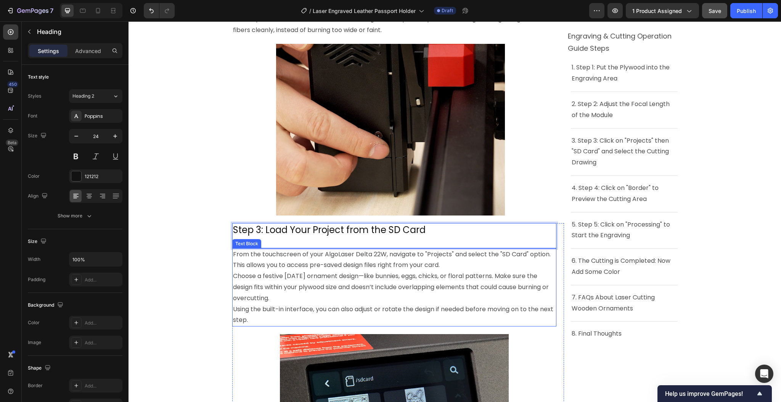
click at [281, 320] on p "Using the built-in interface, you can also adjust or rotate the design if neede…" at bounding box center [394, 315] width 323 height 22
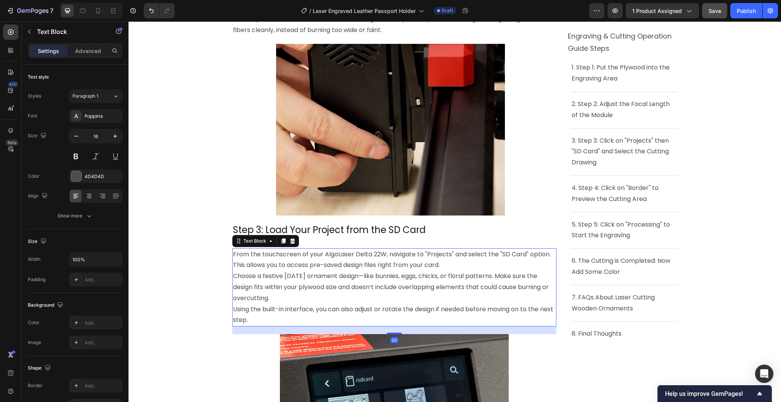
drag, startPoint x: 272, startPoint y: 319, endPoint x: 255, endPoint y: 322, distance: 16.6
click at [272, 319] on p "Using the built-in interface, you can also adjust or rotate the design if neede…" at bounding box center [394, 315] width 323 height 22
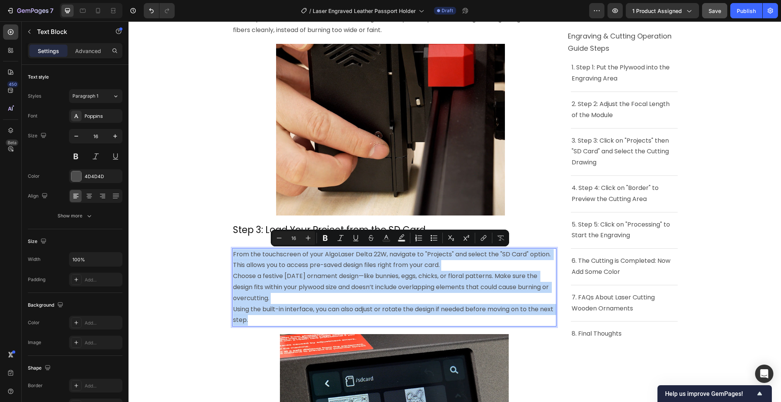
drag, startPoint x: 272, startPoint y: 317, endPoint x: 228, endPoint y: 257, distance: 74.3
click at [232, 257] on div "From the touchscreen of your AlgoLaser Delta 22W, navigate to "Projects" and se…" at bounding box center [394, 287] width 324 height 79
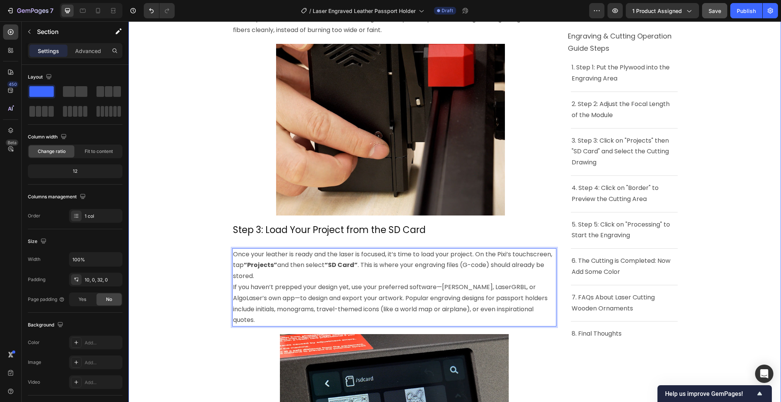
click at [155, 226] on div "Product Images Download Project Files Button Product ⁠⁠⁠⁠⁠⁠⁠ Laser Engraved Lea…" at bounding box center [455, 197] width 653 height 2114
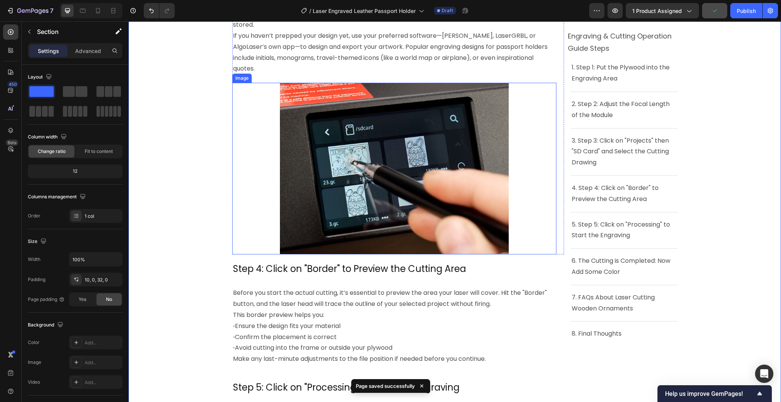
scroll to position [1221, 0]
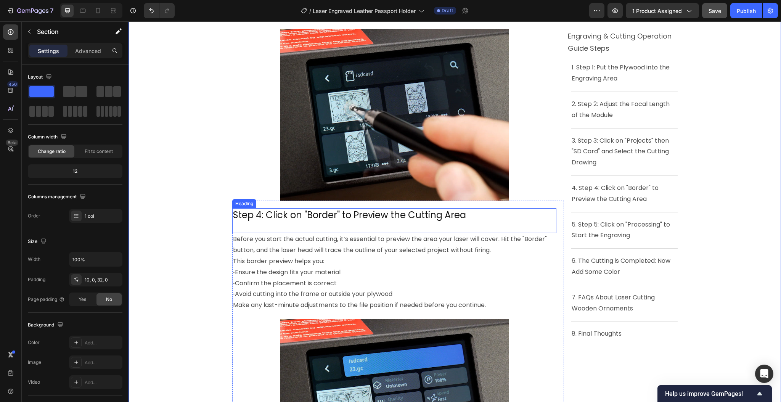
click at [308, 208] on h2 "Step 4: Click on "Border" to Preview the Cutting Area" at bounding box center [394, 214] width 324 height 13
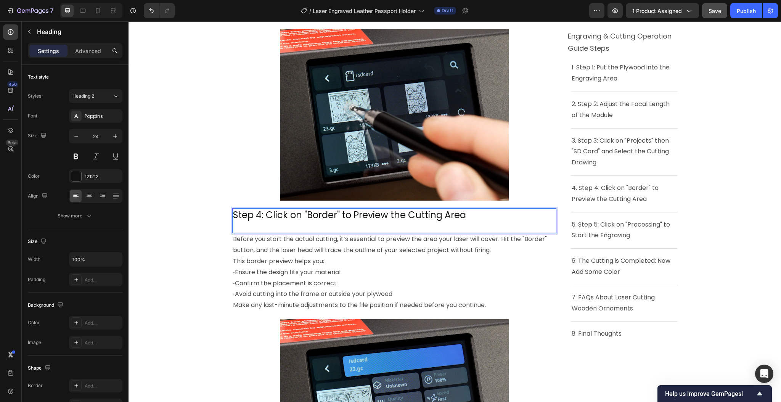
click at [308, 208] on h2 "Step 4: Click on "Border" to Preview the Cutting Area" at bounding box center [394, 214] width 324 height 13
click at [308, 209] on p "Step 4: Click on "Border" to Preview the Cutting Area" at bounding box center [394, 215] width 323 height 12
click at [467, 300] on p "Make any last-minute adjustments to the file position if needed before you cont…" at bounding box center [394, 305] width 323 height 11
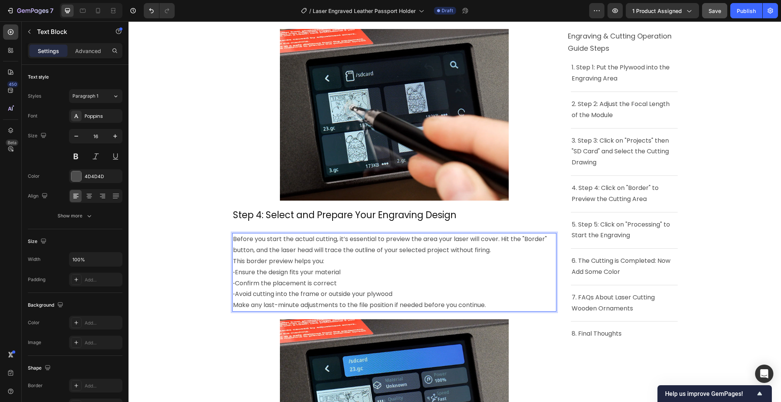
click at [490, 300] on p "Make any last-minute adjustments to the file position if needed before you cont…" at bounding box center [394, 305] width 323 height 11
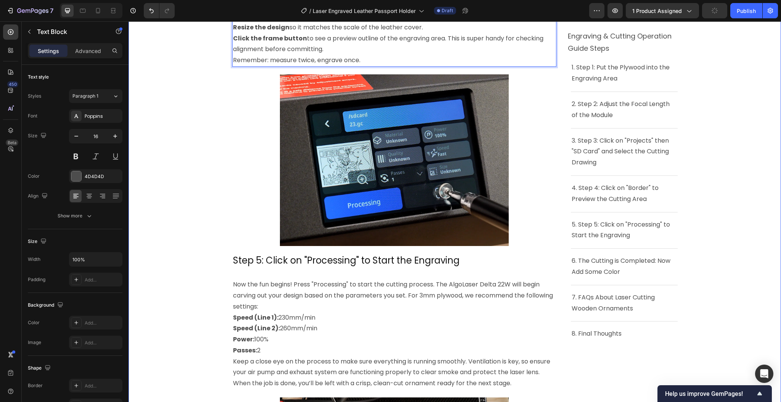
scroll to position [1526, 0]
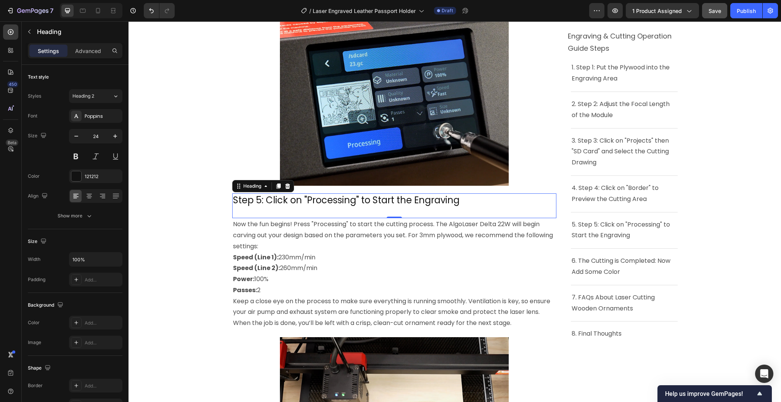
click at [296, 193] on h2 "Step 5: Click on "Processing" to Start the Engraving" at bounding box center [394, 199] width 324 height 13
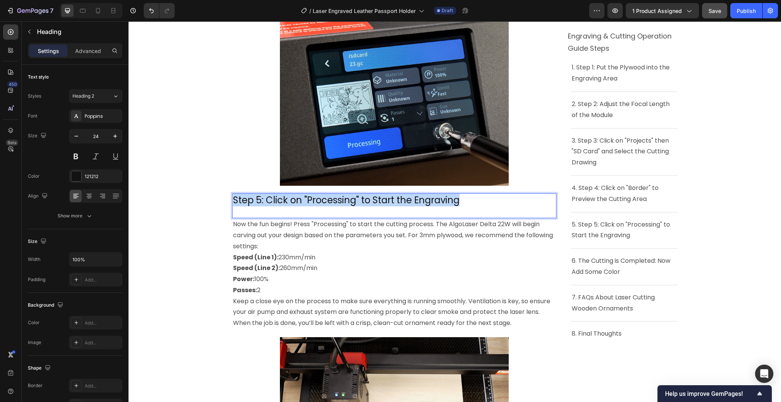
click at [296, 194] on p "Step 5: Click on "Processing" to Start the Engraving" at bounding box center [394, 200] width 323 height 12
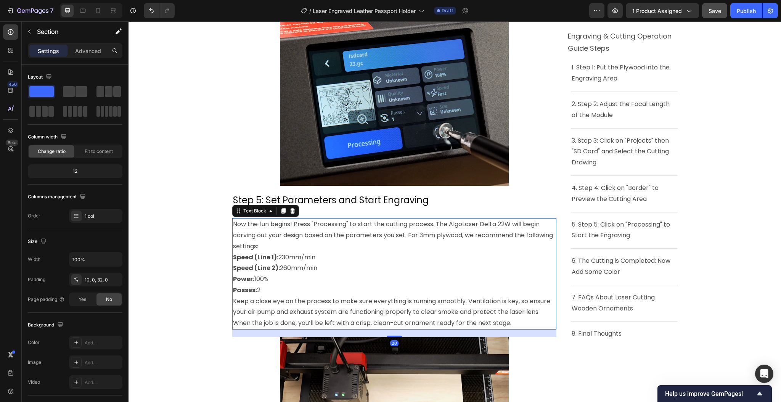
click at [295, 296] on p "Keep a close eye on the process to make sure everything is running smoothly. Ve…" at bounding box center [394, 307] width 323 height 22
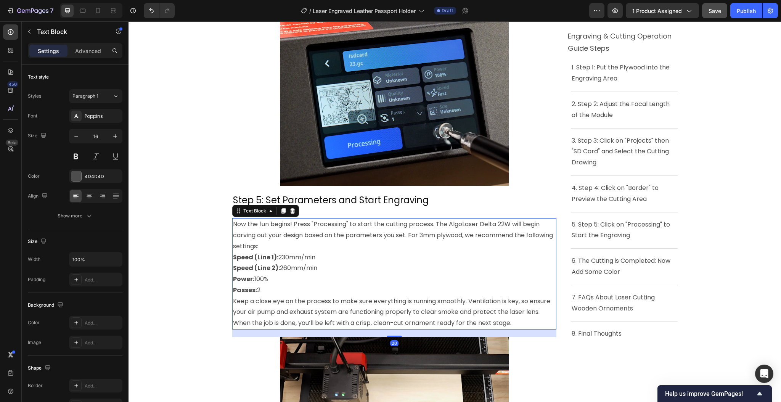
click at [295, 296] on p "Keep a close eye on the process to make sure everything is running smoothly. Ve…" at bounding box center [394, 307] width 323 height 22
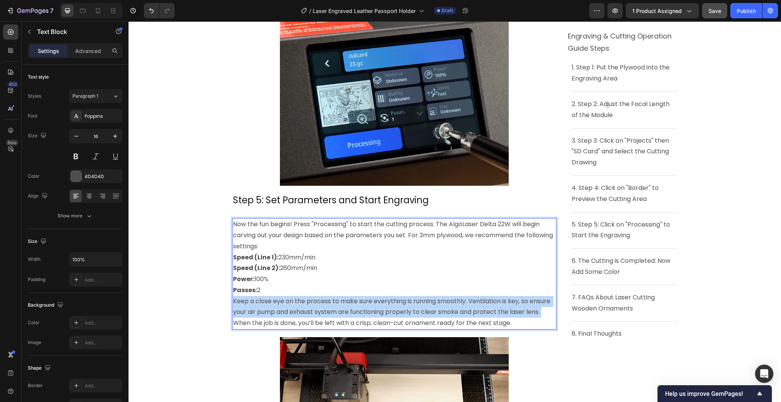
click at [295, 296] on p "Keep a close eye on the process to make sure everything is running smoothly. Ve…" at bounding box center [394, 307] width 323 height 22
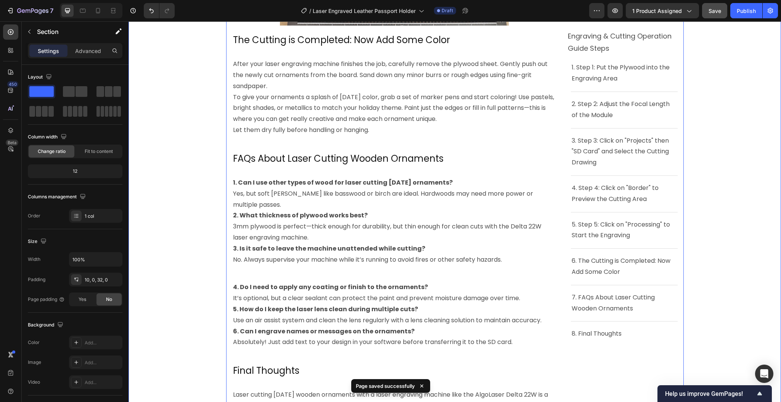
scroll to position [1933, 0]
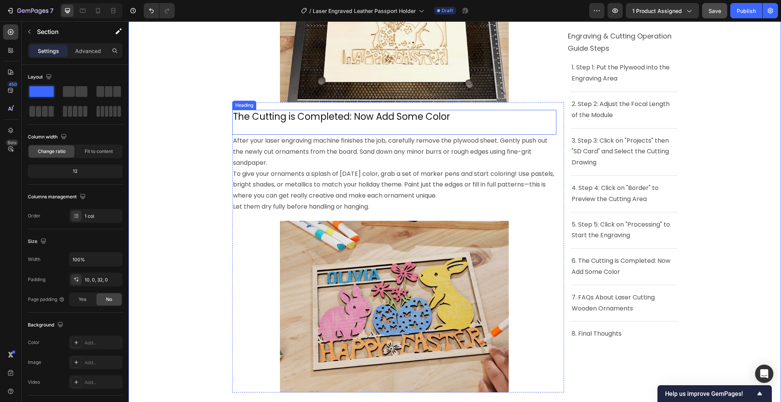
click at [279, 115] on div "The Cutting is Completed: Now Add Some Color Heading" at bounding box center [394, 122] width 324 height 25
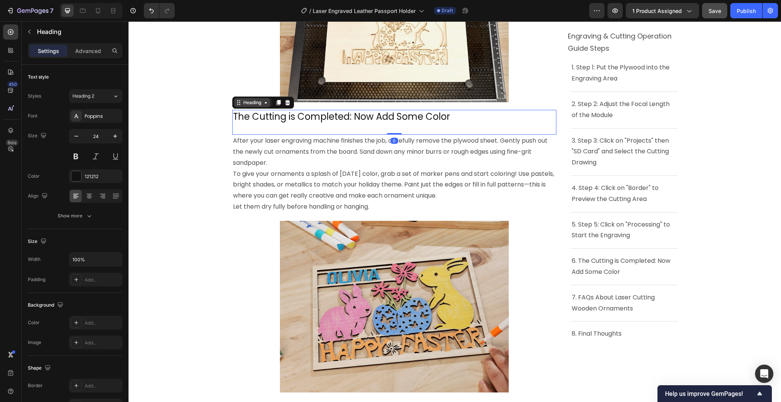
click at [239, 102] on icon at bounding box center [239, 102] width 1 height 1
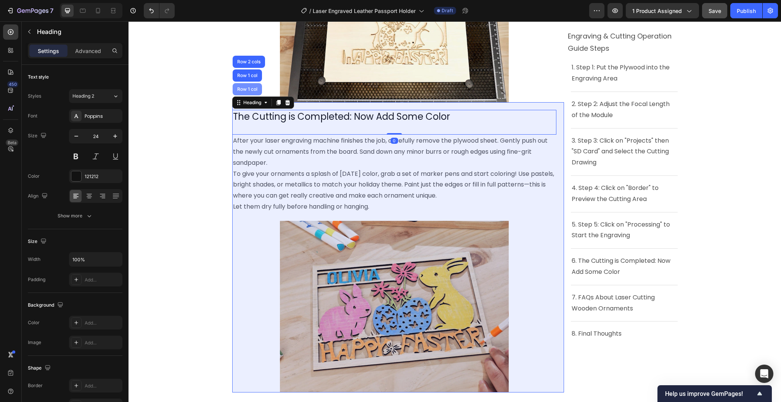
click at [242, 83] on div "Row 1 col" at bounding box center [247, 89] width 29 height 12
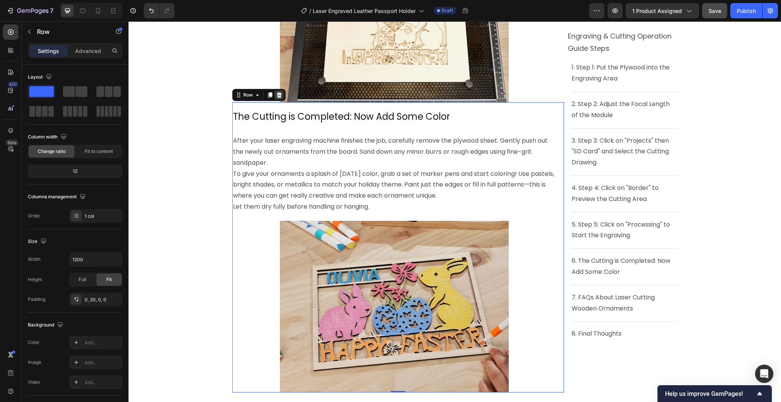
click at [277, 92] on icon at bounding box center [279, 94] width 5 height 5
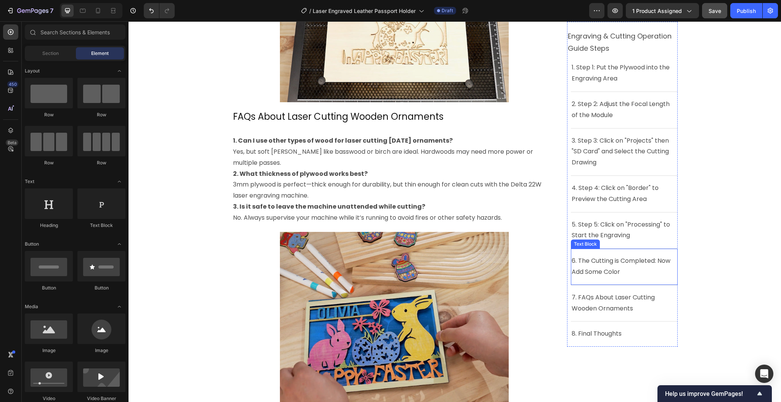
click at [651, 268] on p "6. The Cutting is Completed: Now Add Some Color" at bounding box center [624, 267] width 105 height 22
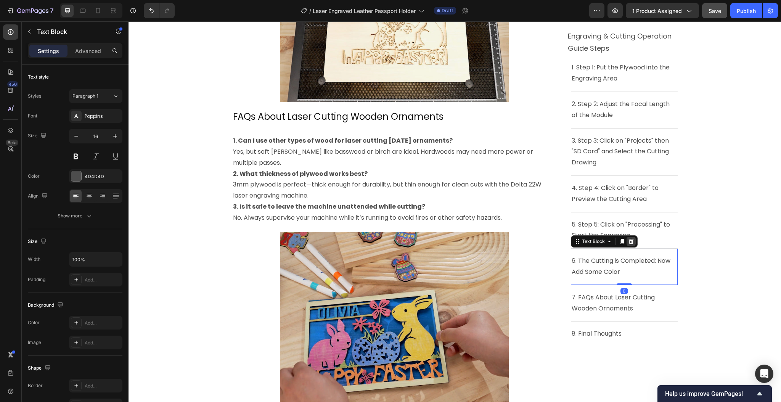
click at [629, 242] on icon at bounding box center [631, 241] width 5 height 5
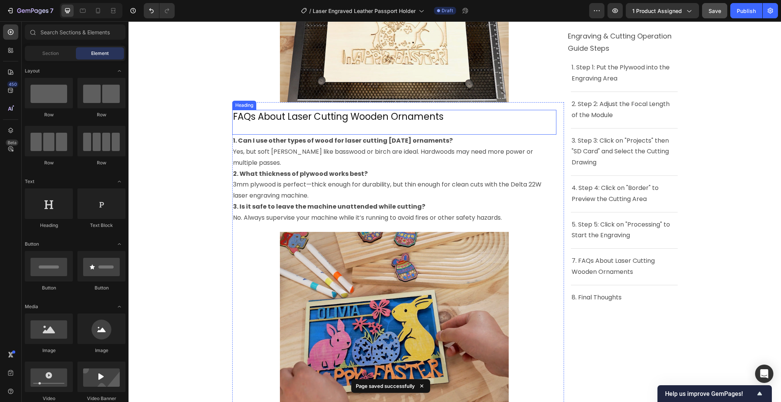
click at [276, 110] on h2 "FAQs About Laser Cutting Wooden Ornaments" at bounding box center [394, 116] width 324 height 13
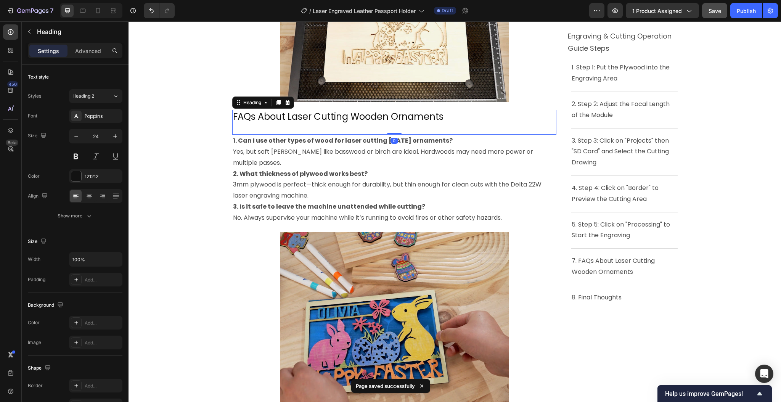
click at [276, 110] on h2 "FAQs About Laser Cutting Wooden Ornaments" at bounding box center [394, 116] width 324 height 13
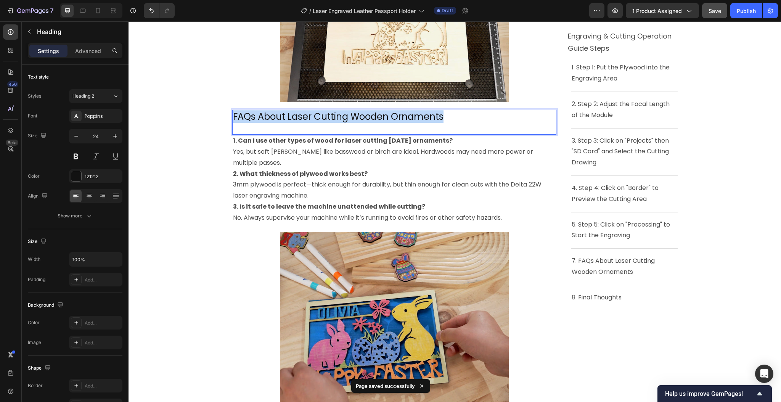
click at [276, 111] on p "FAQs About Laser Cutting Wooden Ornaments" at bounding box center [394, 117] width 323 height 12
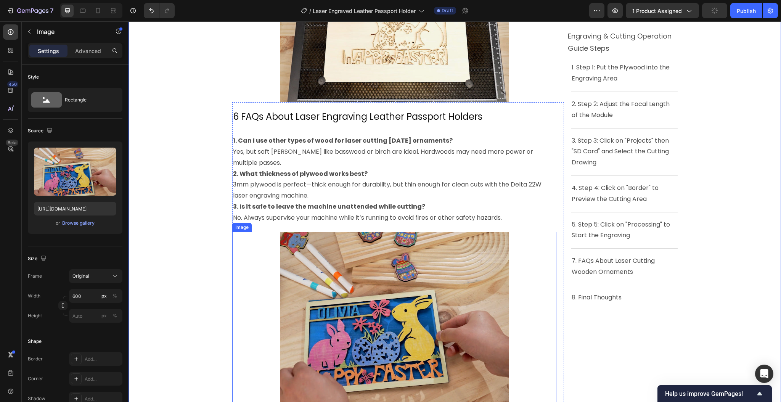
click at [446, 279] on img at bounding box center [394, 318] width 229 height 172
click at [280, 222] on icon at bounding box center [282, 224] width 5 height 5
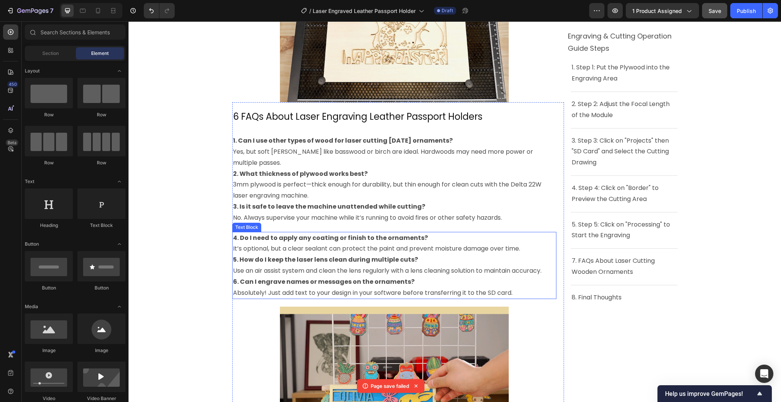
click at [264, 243] on p "It’s optional, but a clear sealant can protect the paint and prevent moisture d…" at bounding box center [394, 248] width 323 height 11
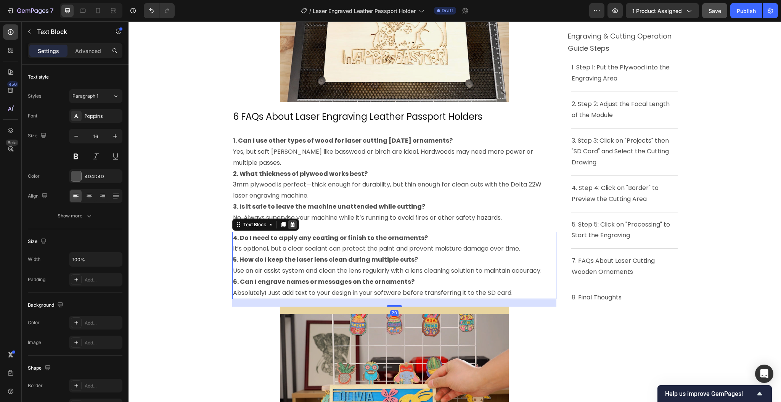
click at [290, 222] on icon at bounding box center [293, 225] width 6 height 6
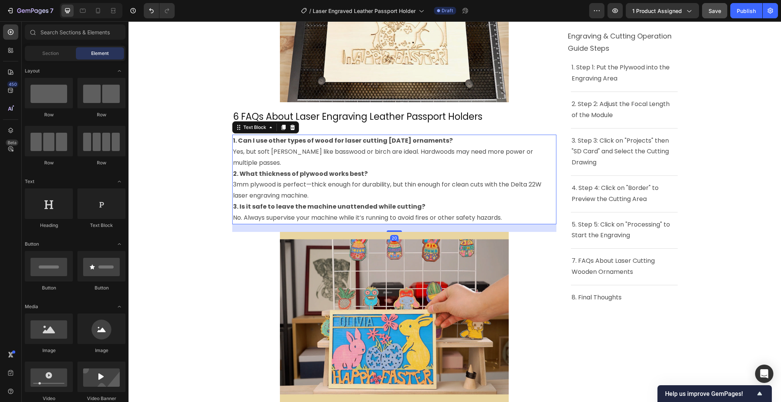
click at [279, 181] on p "3mm plywood is perfect—thick enough for durability, but thin enough for clean c…" at bounding box center [394, 190] width 323 height 22
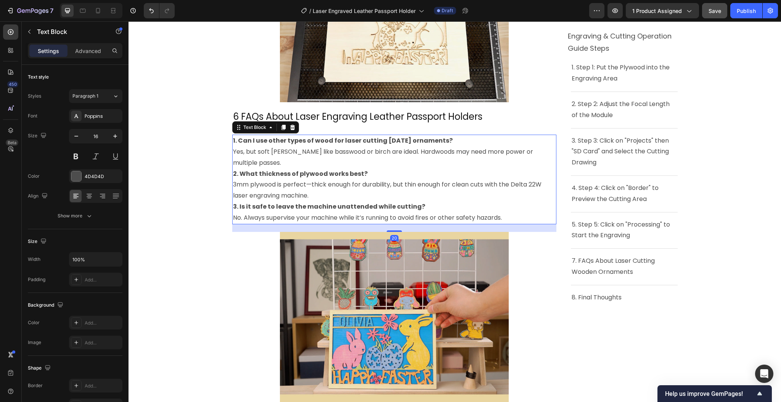
click at [279, 181] on p "3mm plywood is perfect—thick enough for durability, but thin enough for clean c…" at bounding box center [394, 190] width 323 height 22
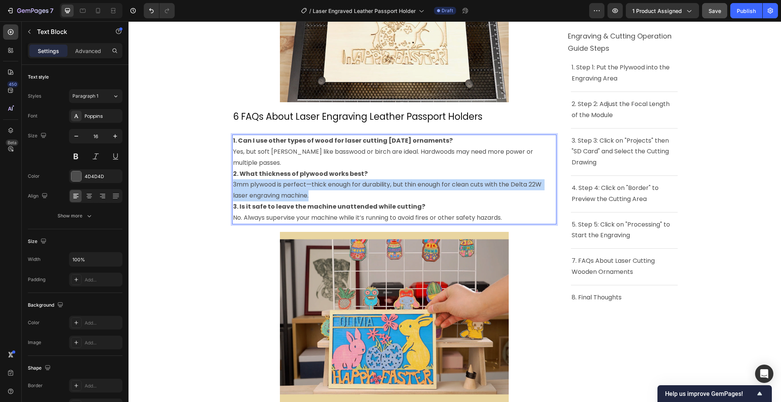
click at [279, 181] on p "3mm plywood is perfect—thick enough for durability, but thin enough for clean c…" at bounding box center [394, 190] width 323 height 22
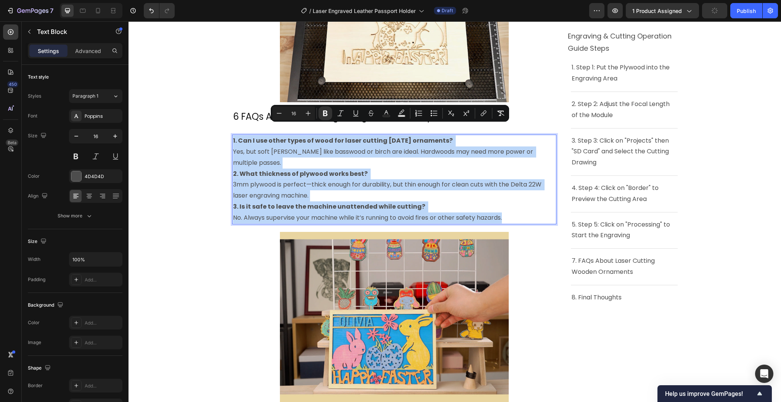
copy div "1. Can I use other types of wood for laser cutting [DATE] ornaments? Yes, but s…"
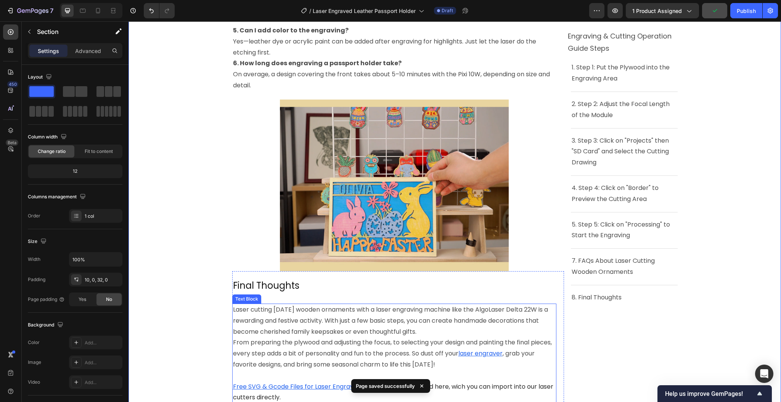
scroll to position [2238, 0]
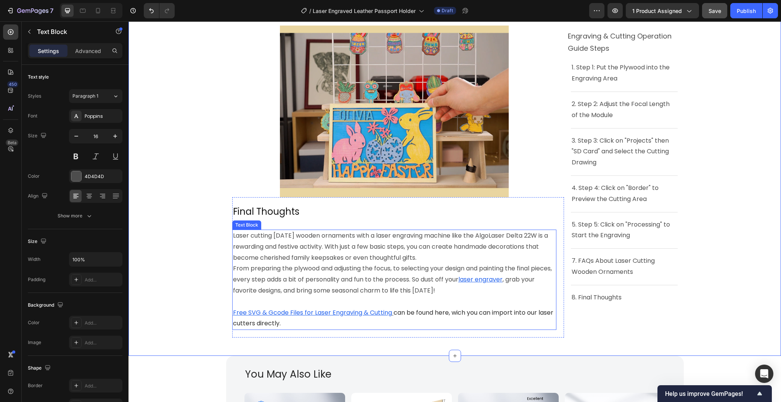
click at [326, 275] on p "From preparing the plywood and adjusting the focus, to selecting your design an…" at bounding box center [394, 279] width 323 height 33
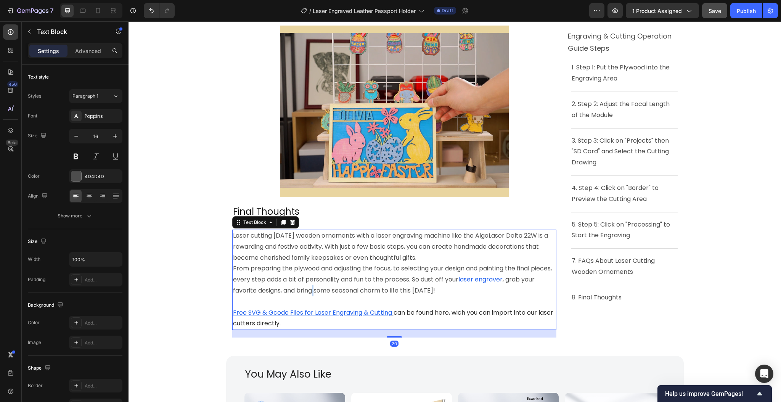
click at [326, 275] on p "From preparing the plywood and adjusting the focus, to selecting your design an…" at bounding box center [394, 279] width 323 height 33
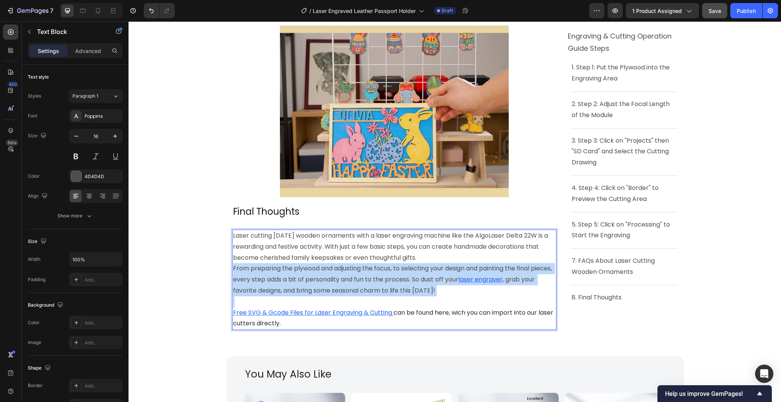
click at [326, 275] on p "From preparing the plywood and adjusting the focus, to selecting your design an…" at bounding box center [394, 279] width 323 height 33
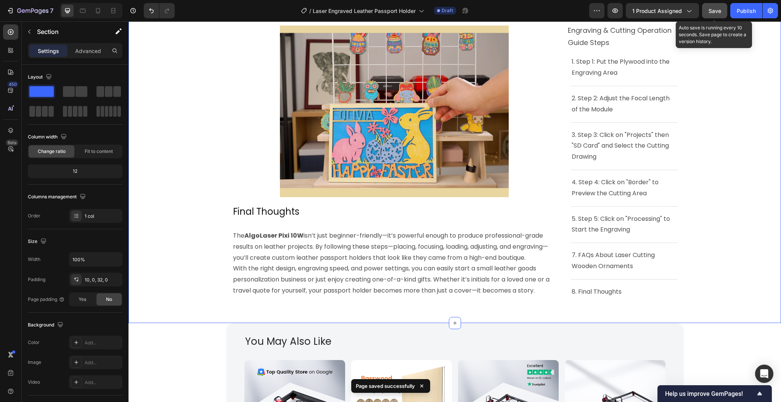
click at [718, 5] on button "Save" at bounding box center [714, 10] width 25 height 15
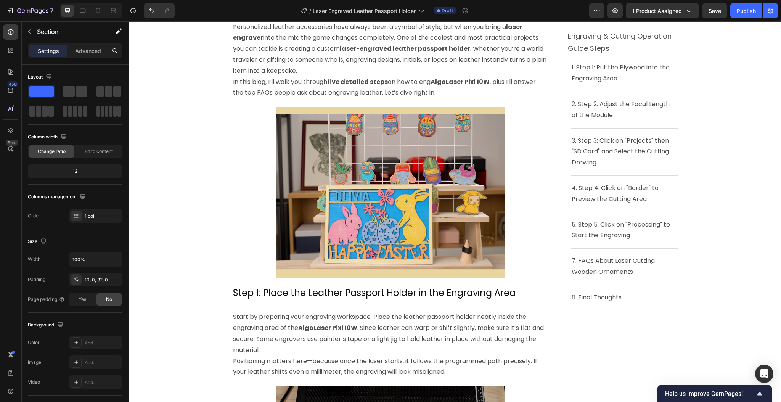
scroll to position [102, 0]
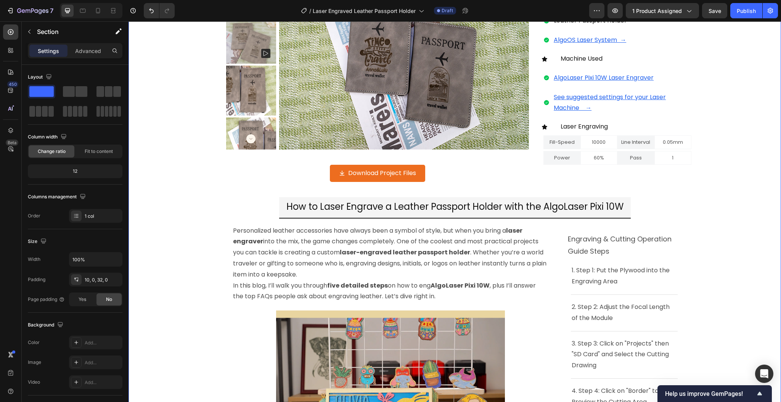
click at [714, 9] on span "Save" at bounding box center [715, 11] width 13 height 6
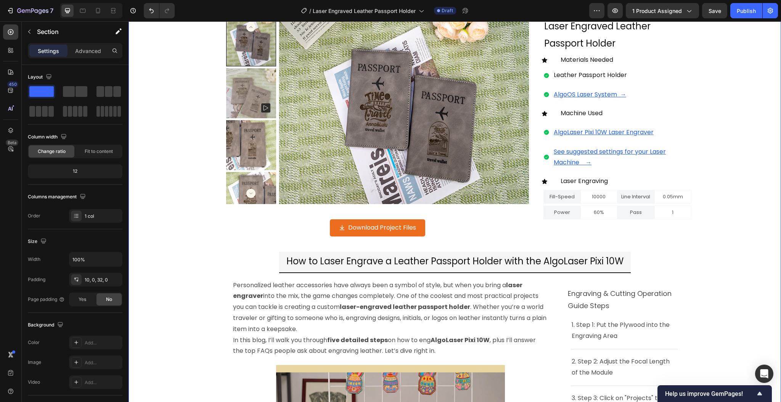
scroll to position [153, 0]
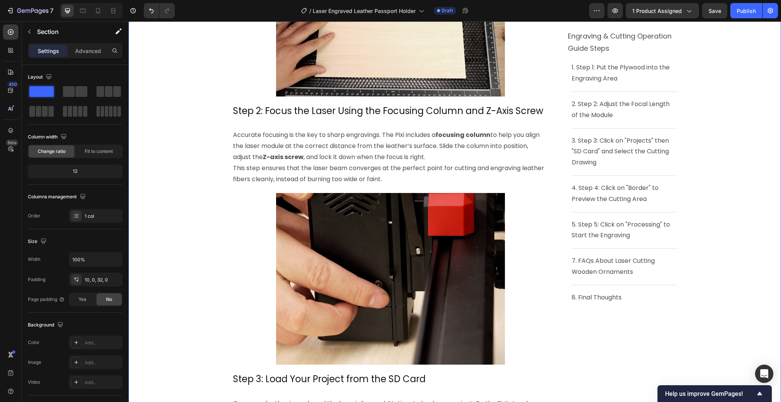
scroll to position [661, 0]
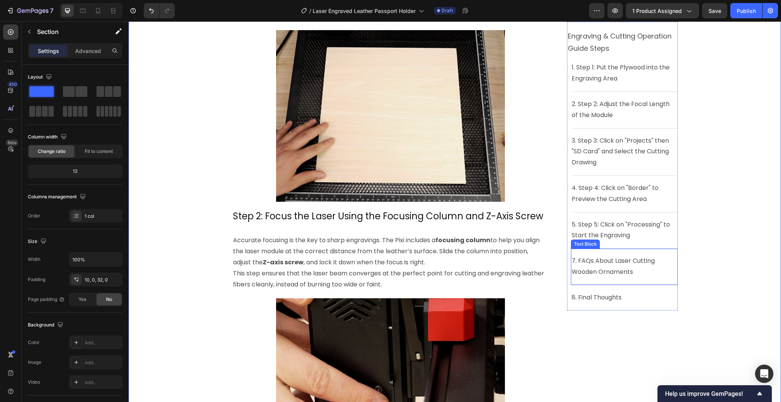
click at [599, 264] on link "7. FAQs About Laser Cutting Wooden Ornaments" at bounding box center [614, 267] width 85 height 20
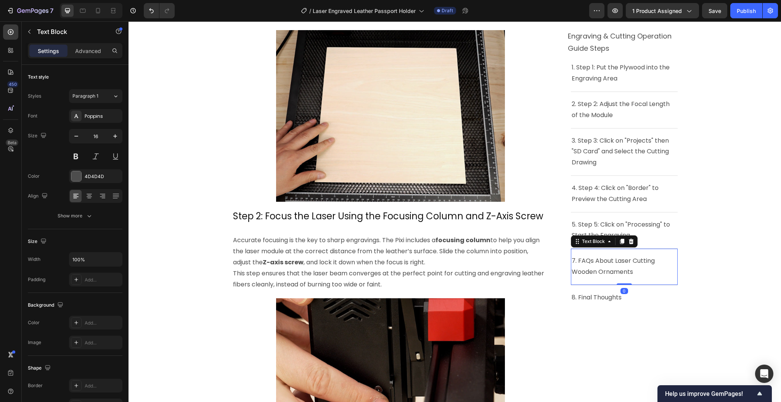
click at [585, 261] on link "7. FAQs About Laser Cutting Wooden Ornaments" at bounding box center [614, 267] width 85 height 20
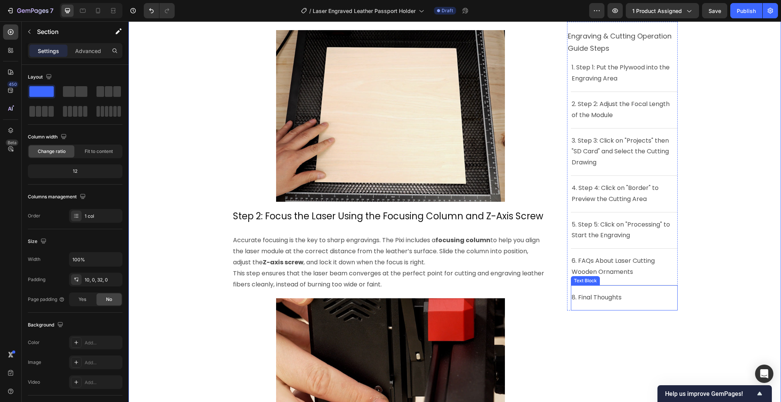
click at [576, 298] on span "8. Final Thoughts" at bounding box center [597, 297] width 50 height 9
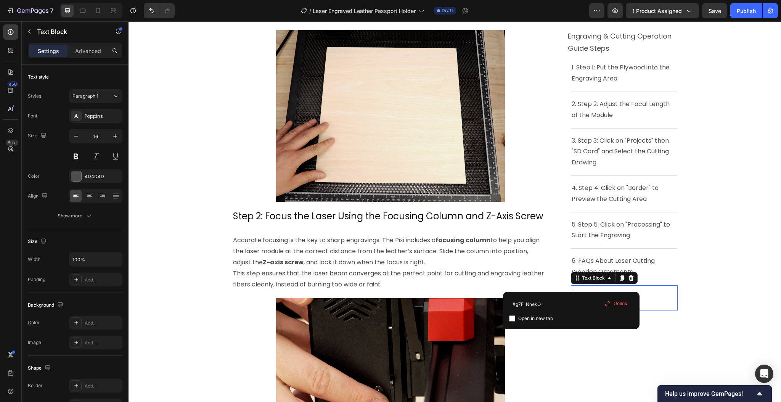
click at [576, 297] on span "8. Final Thoughts" at bounding box center [597, 297] width 50 height 9
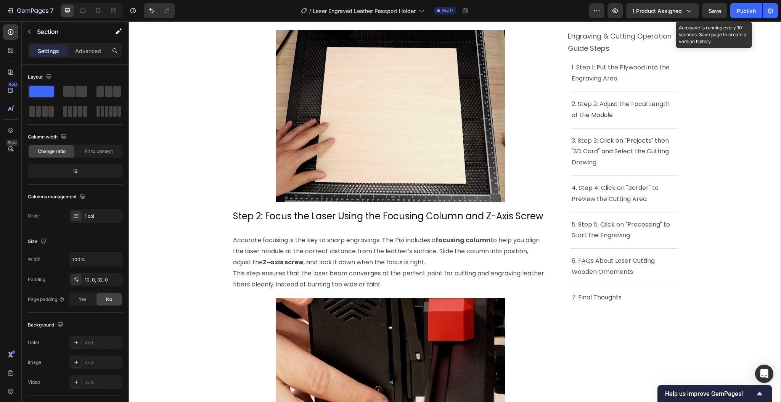
click at [719, 11] on span "Save" at bounding box center [715, 11] width 13 height 6
click at [715, 15] on button "Save" at bounding box center [714, 10] width 25 height 15
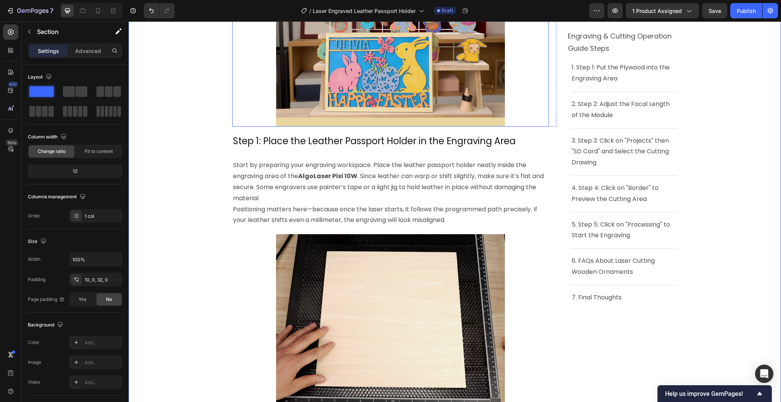
scroll to position [458, 0]
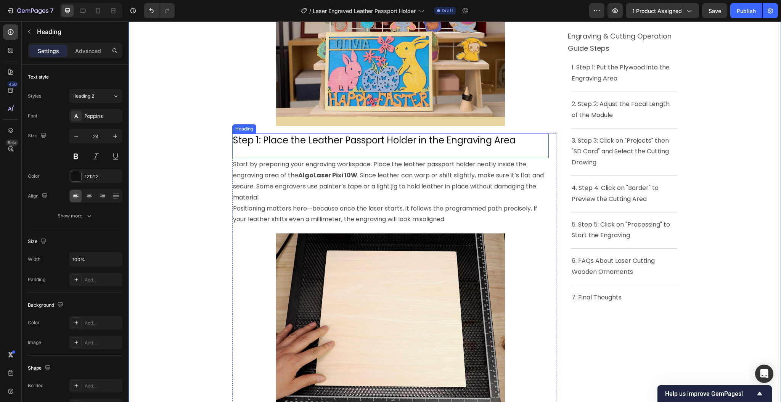
click at [426, 142] on p "Step 1: Place the Leather Passport Holder in the Engraving Area" at bounding box center [390, 140] width 315 height 12
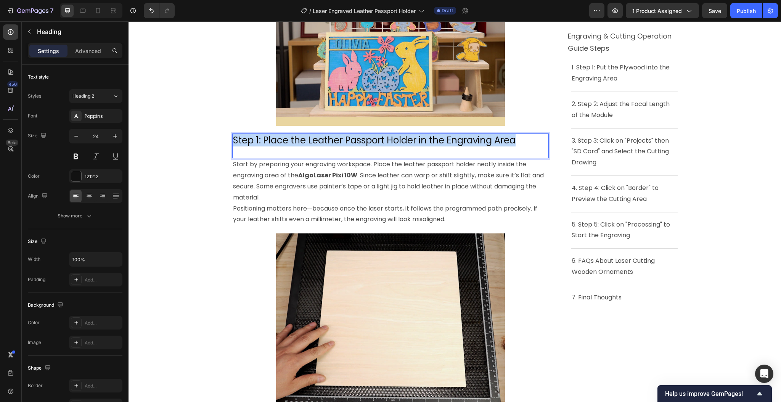
click at [426, 142] on p "Step 1: Place the Leather Passport Holder in the Engraving Area" at bounding box center [390, 140] width 315 height 12
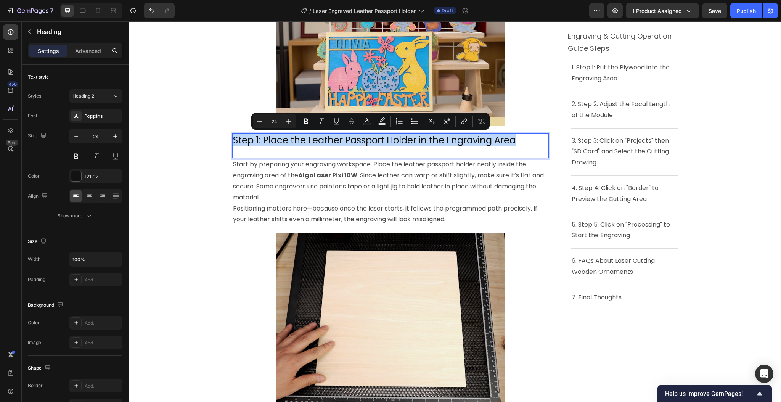
copy p "Step 1: Place the Leather Passport Holder in the Engraving Area"
click at [625, 81] on p "1. Step 1: Put the Plywood into the Engraving Area" at bounding box center [624, 74] width 105 height 22
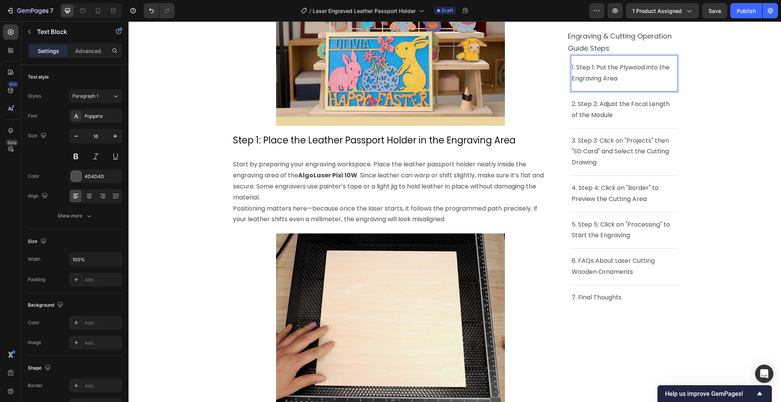
click at [628, 82] on p "1. Step 1: Put the Plywood into the Engraving Area" at bounding box center [624, 74] width 105 height 22
drag, startPoint x: 624, startPoint y: 79, endPoint x: 573, endPoint y: 69, distance: 51.7
click at [573, 69] on p "1. Step 1: Put the Plywood into the Engraving Area" at bounding box center [624, 74] width 105 height 22
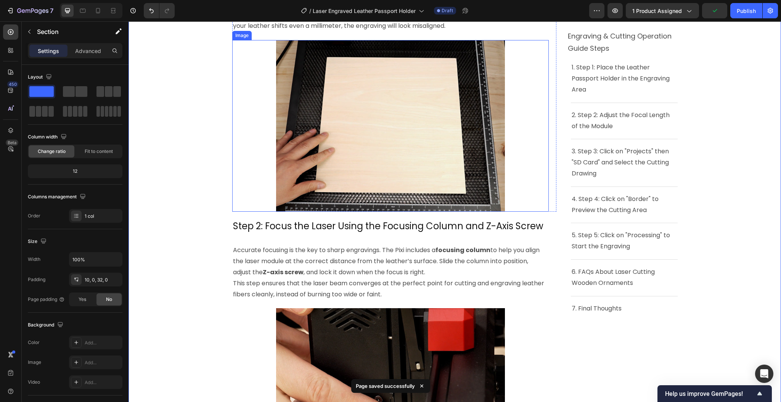
scroll to position [712, 0]
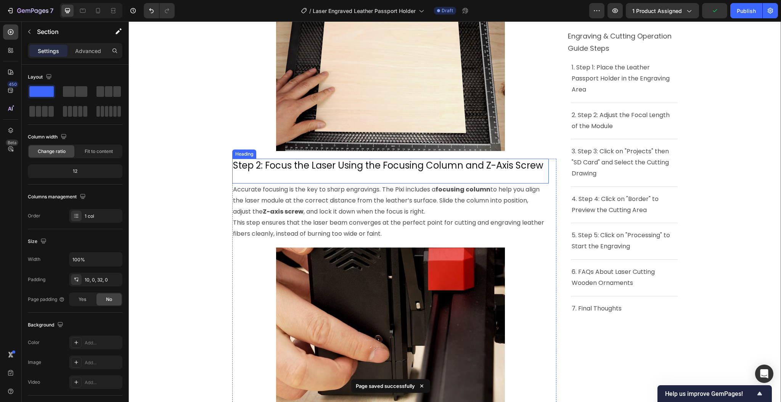
click at [439, 169] on p "Step 2: Focus the Laser Using the Focusing Column and Z-Axis Screw" at bounding box center [390, 166] width 315 height 12
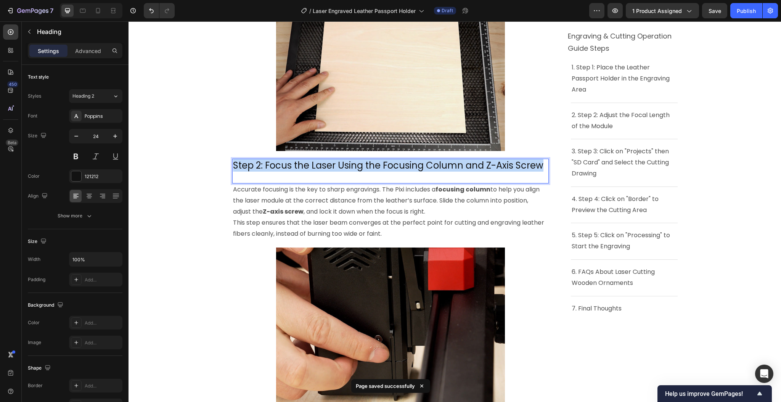
click at [439, 169] on p "Step 2: Focus the Laser Using the Focusing Column and Z-Axis Screw" at bounding box center [390, 166] width 315 height 12
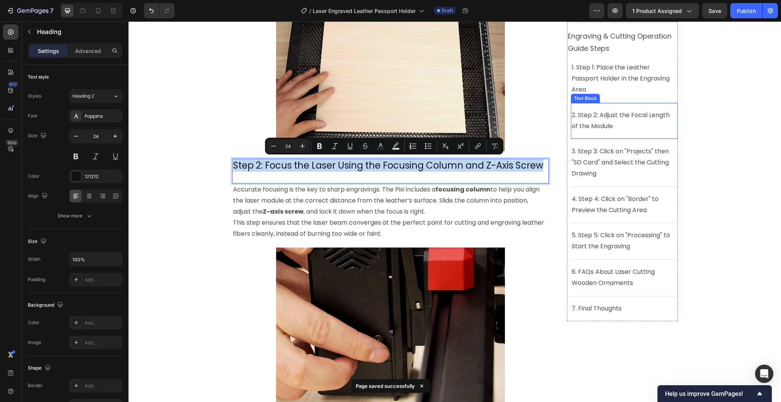
click at [646, 130] on p "2. Step 2: Adjust the Focal Length of the Module" at bounding box center [624, 121] width 105 height 22
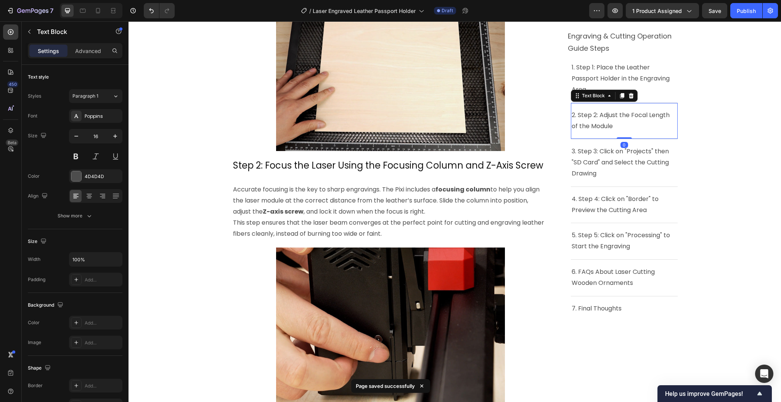
click at [624, 125] on p "2. Step 2: Adjust the Focal Length of the Module" at bounding box center [624, 121] width 105 height 22
